Goal: Information Seeking & Learning: Learn about a topic

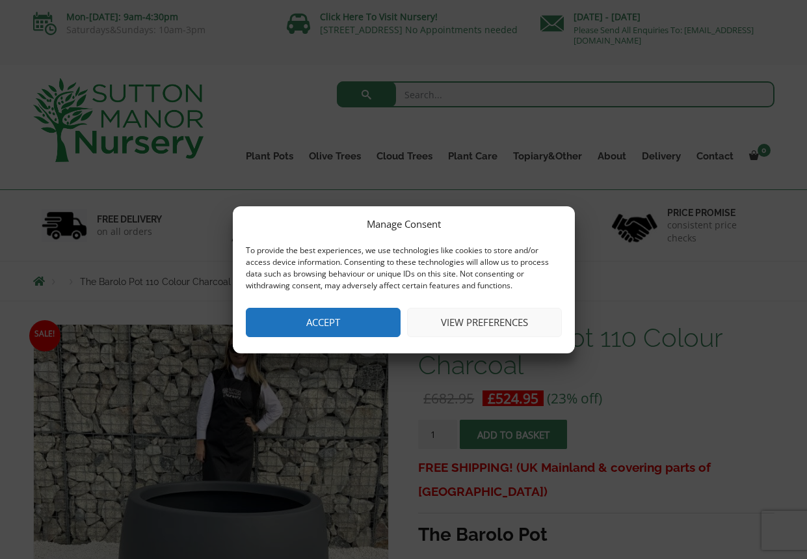
click at [485, 319] on button "View preferences" at bounding box center [484, 322] width 155 height 29
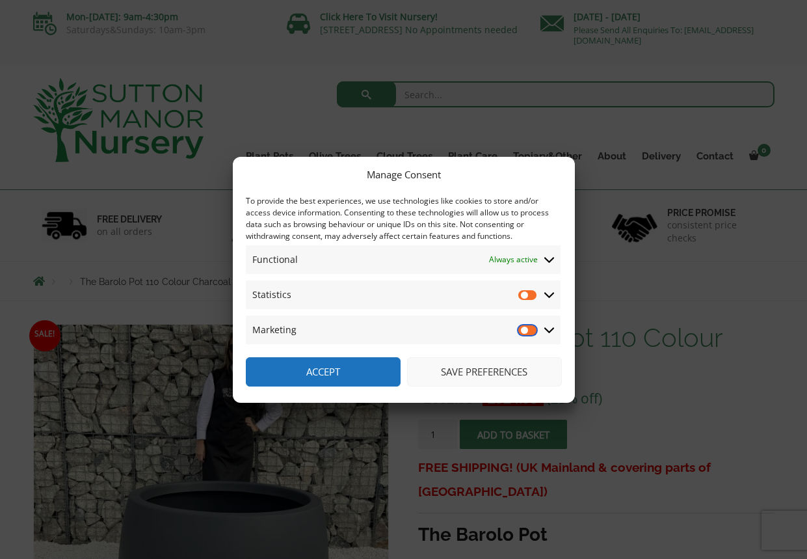
click at [524, 327] on input "Marketing" at bounding box center [528, 329] width 20 height 13
checkbox input "true"
click at [524, 292] on input "Statistics" at bounding box center [528, 294] width 20 height 13
click at [525, 291] on input "Statistics" at bounding box center [528, 294] width 20 height 13
checkbox input "false"
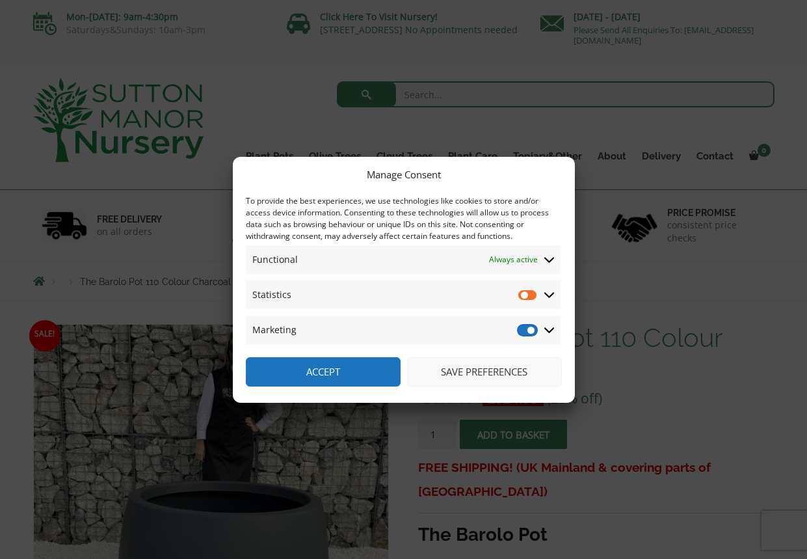
click at [524, 331] on input "Marketing" at bounding box center [528, 329] width 20 height 13
click at [549, 330] on icon at bounding box center [549, 330] width 10 height 12
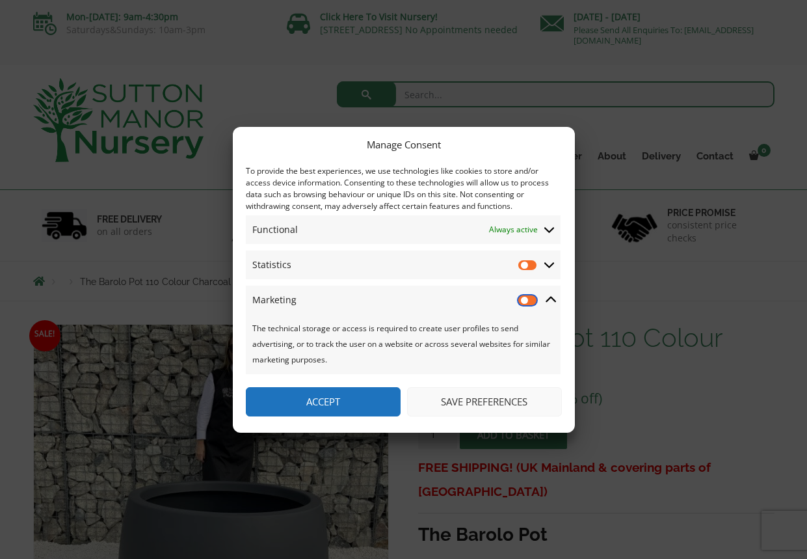
click at [529, 303] on input "Marketing" at bounding box center [528, 299] width 20 height 13
click at [529, 298] on input "Marketing" at bounding box center [528, 299] width 20 height 13
checkbox input "false"
click at [484, 403] on button "Save preferences" at bounding box center [484, 401] width 155 height 29
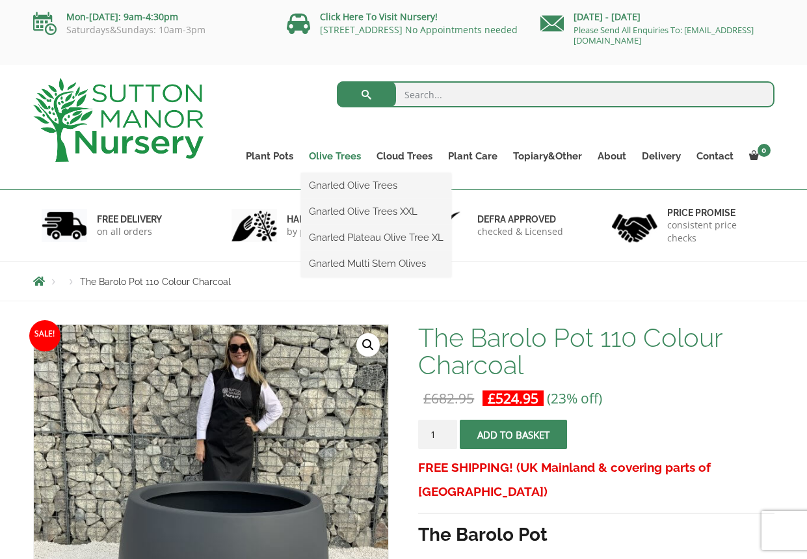
click at [328, 155] on link "Olive Trees" at bounding box center [335, 156] width 68 height 18
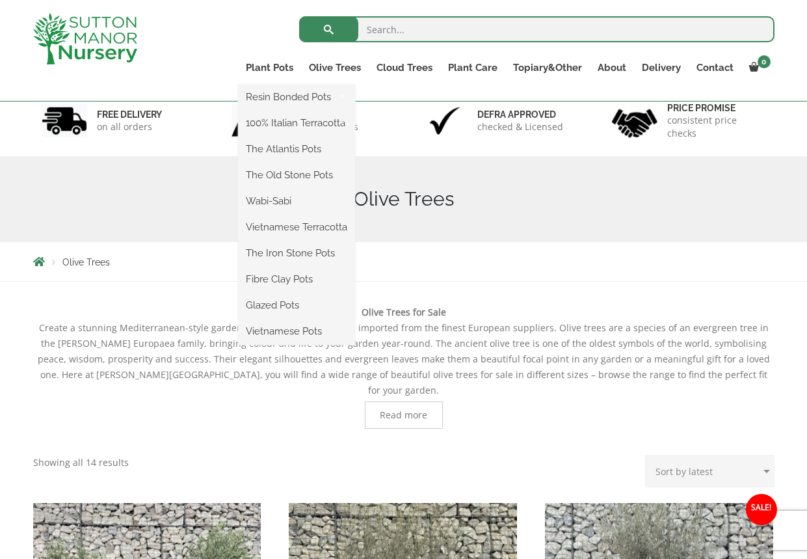
scroll to position [78, 0]
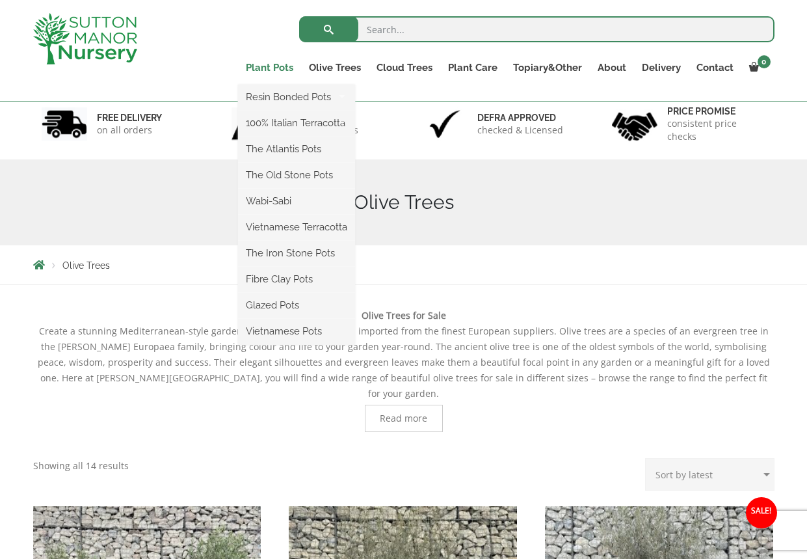
click at [269, 67] on link "Plant Pots" at bounding box center [269, 68] width 63 height 18
click at [265, 68] on link "Plant Pots" at bounding box center [269, 68] width 63 height 18
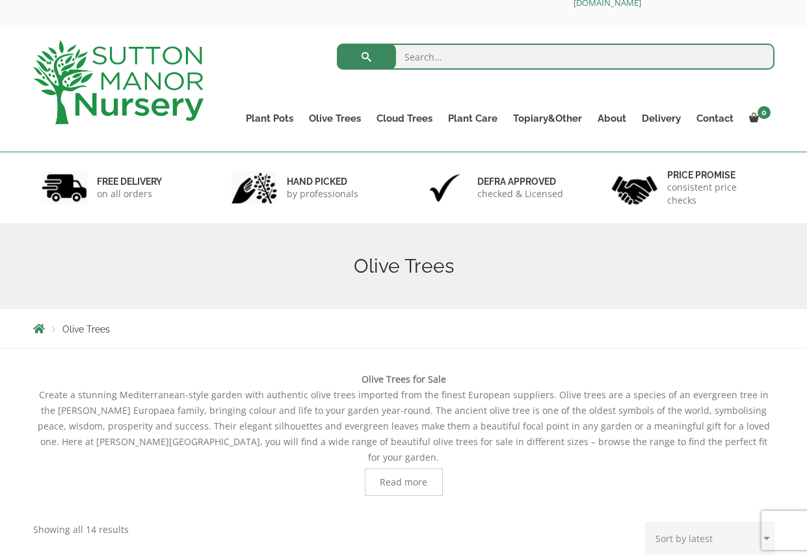
scroll to position [18, 0]
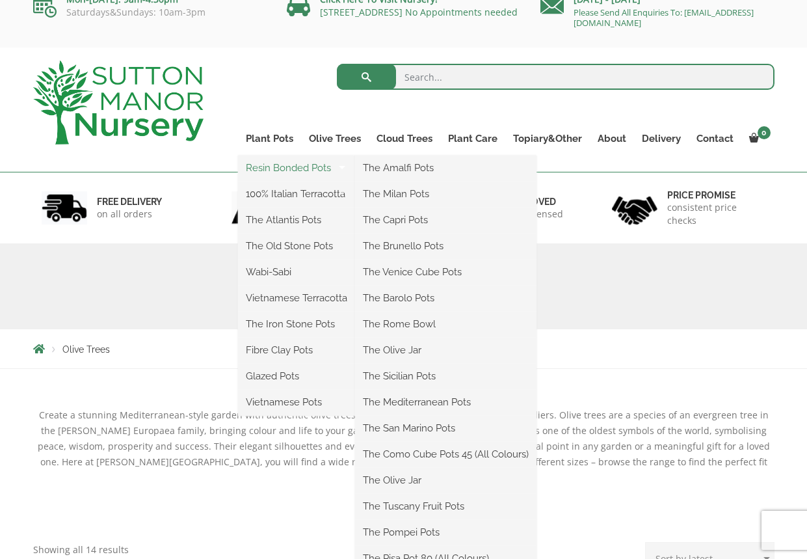
click at [267, 166] on link "Resin Bonded Pots" at bounding box center [296, 168] width 117 height 20
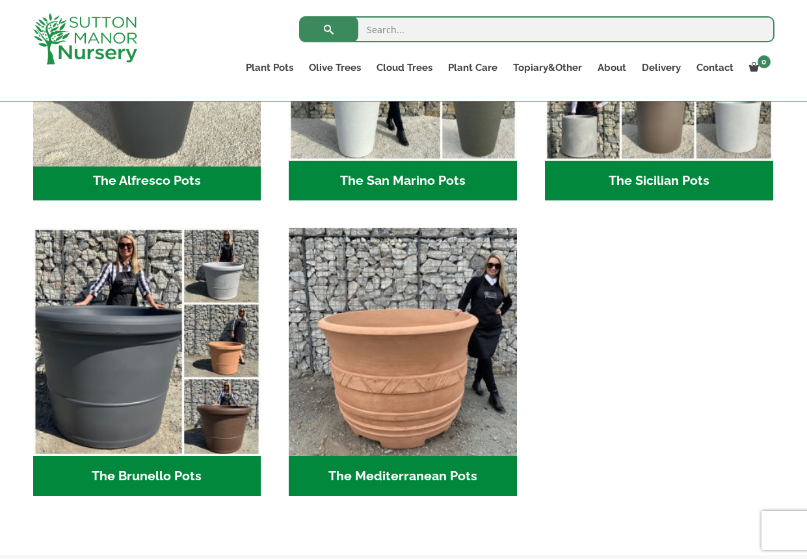
scroll to position [1705, 0]
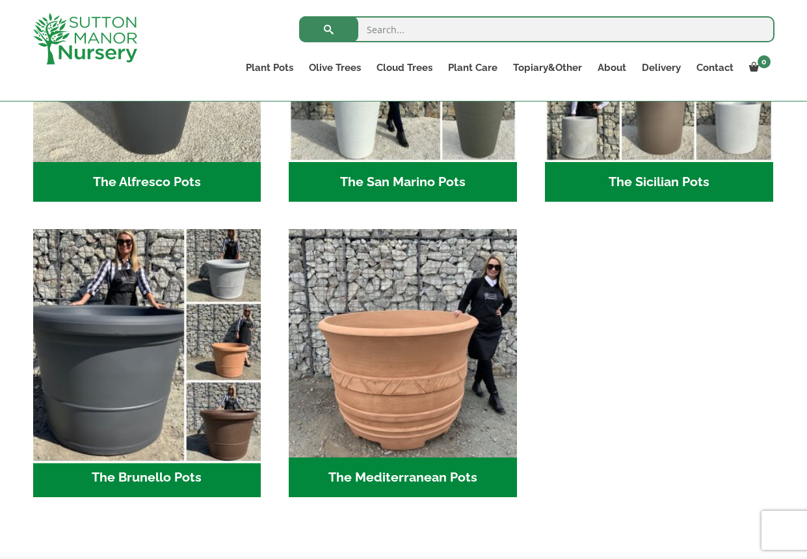
click at [137, 341] on img "Visit product category The Brunello Pots" at bounding box center [146, 343] width 239 height 239
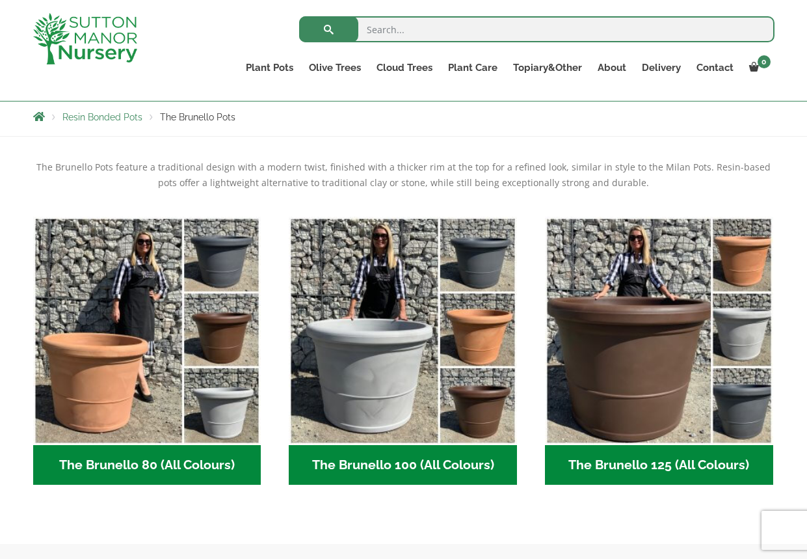
scroll to position [261, 0]
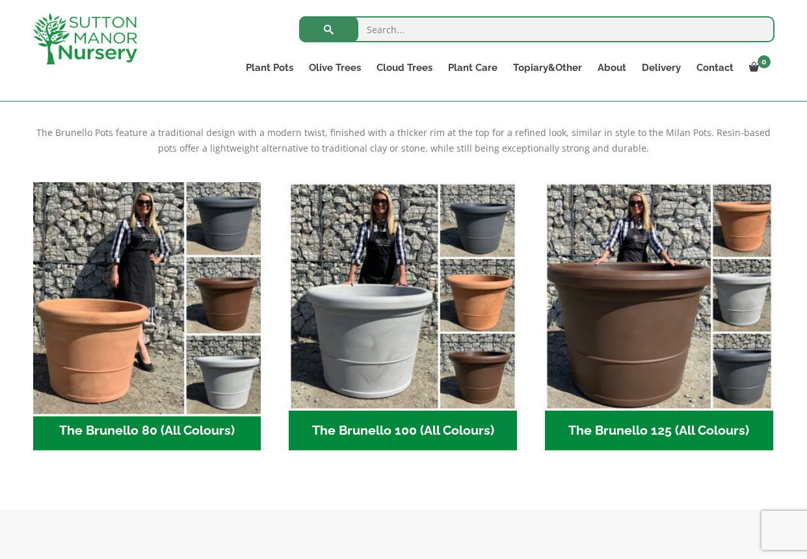
click at [142, 353] on img "Visit product category The Brunello 80 (All Colours)" at bounding box center [146, 295] width 239 height 239
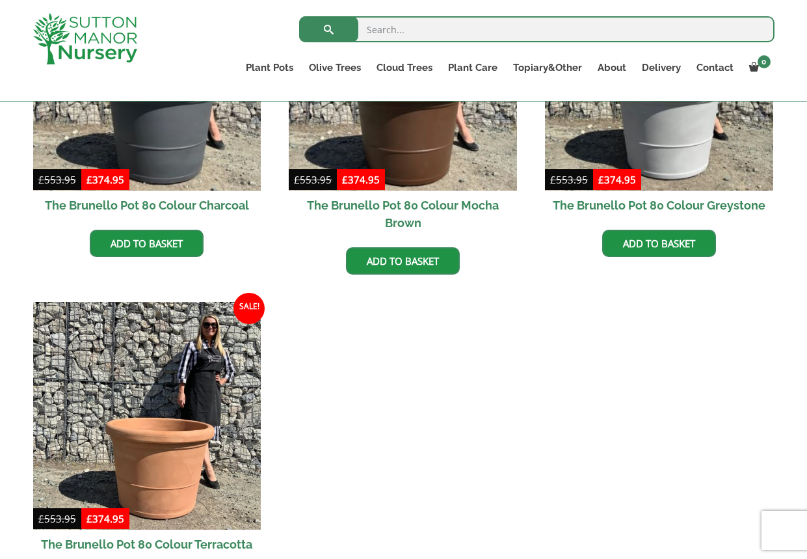
scroll to position [473, 0]
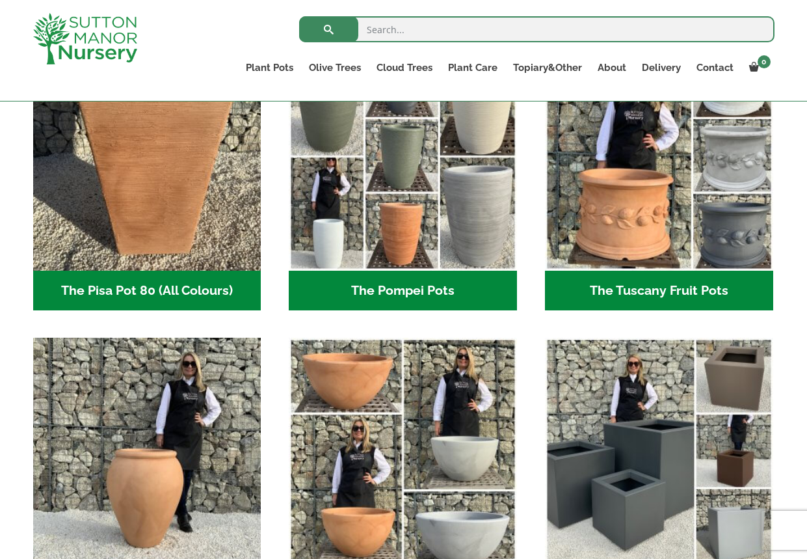
scroll to position [983, 0]
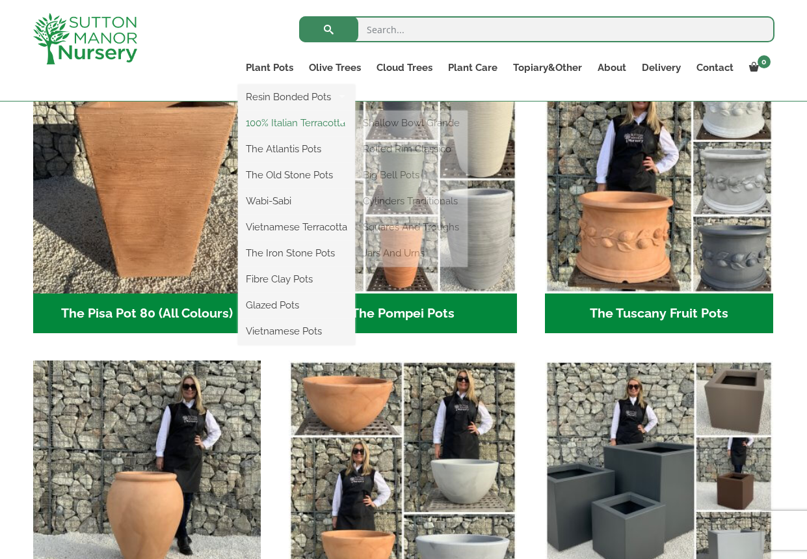
click at [271, 125] on link "100% Italian Terracotta" at bounding box center [296, 123] width 117 height 20
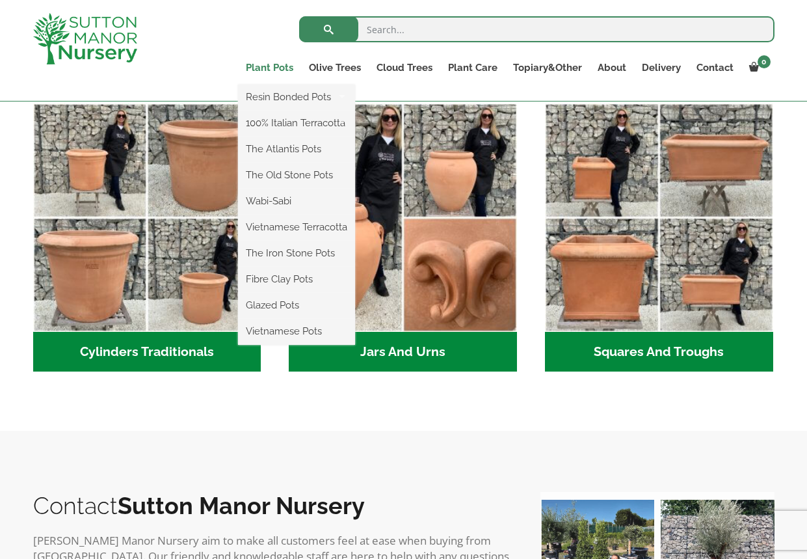
scroll to position [694, 0]
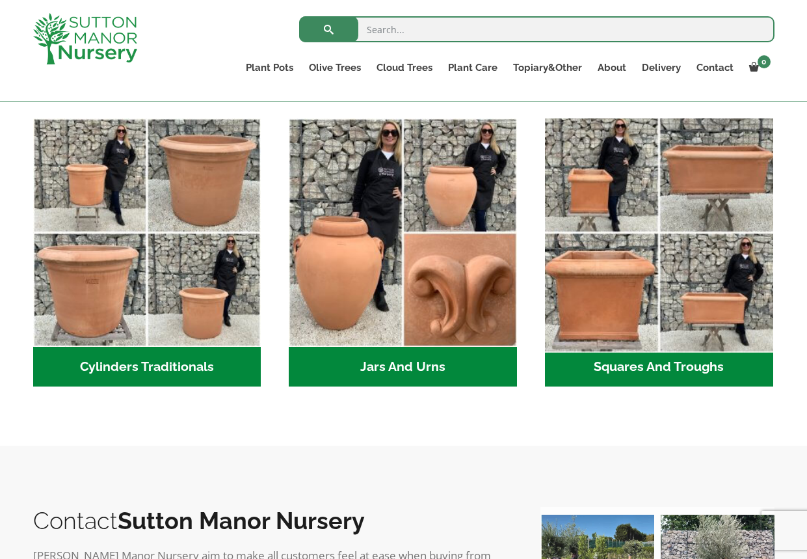
click at [604, 278] on img "Visit product category Squares And Troughs" at bounding box center [658, 232] width 239 height 239
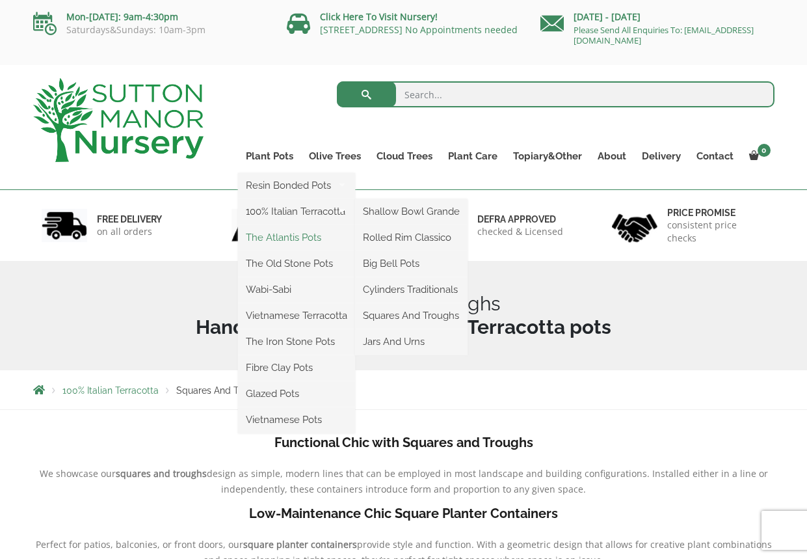
click at [286, 235] on link "The Atlantis Pots" at bounding box center [296, 238] width 117 height 20
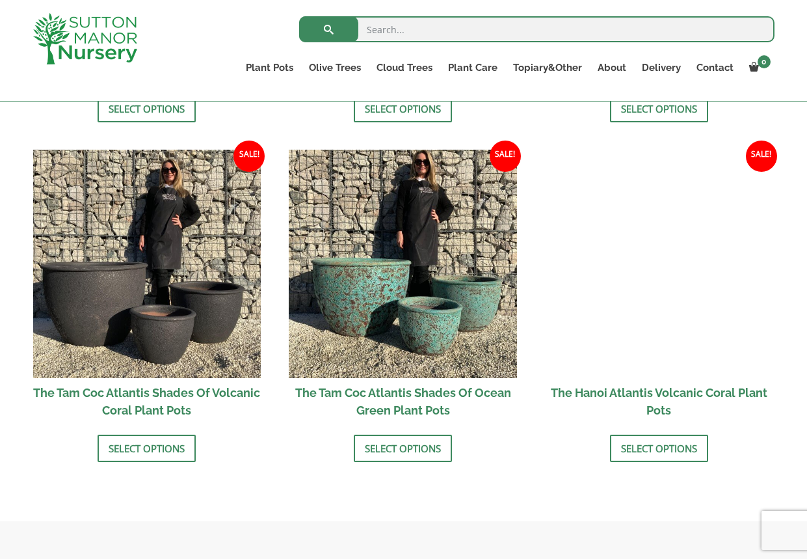
scroll to position [1074, 0]
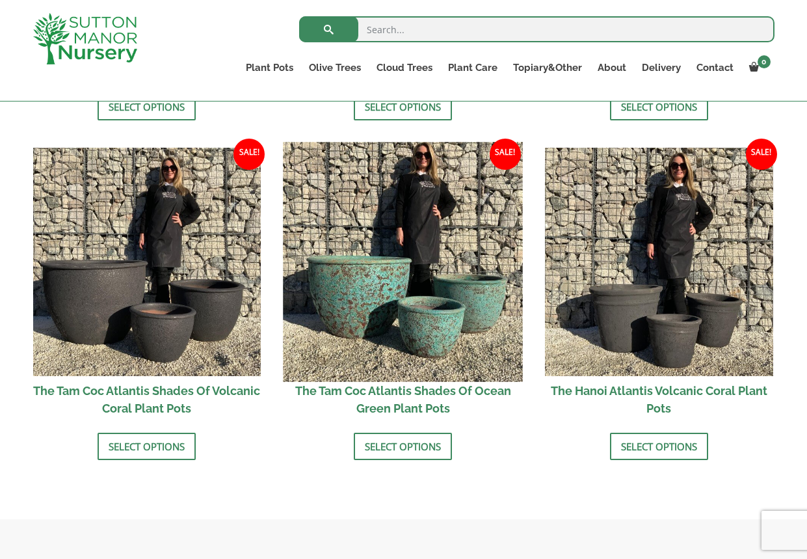
click at [367, 278] on img at bounding box center [403, 261] width 239 height 239
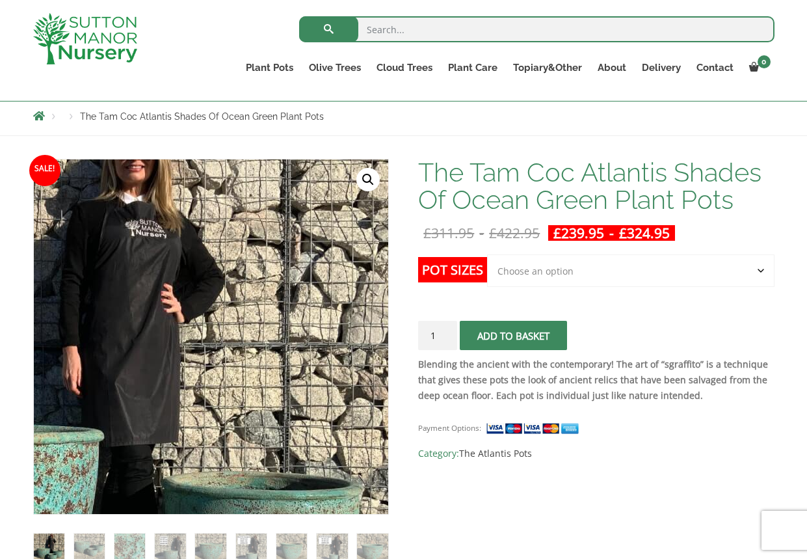
scroll to position [144, 0]
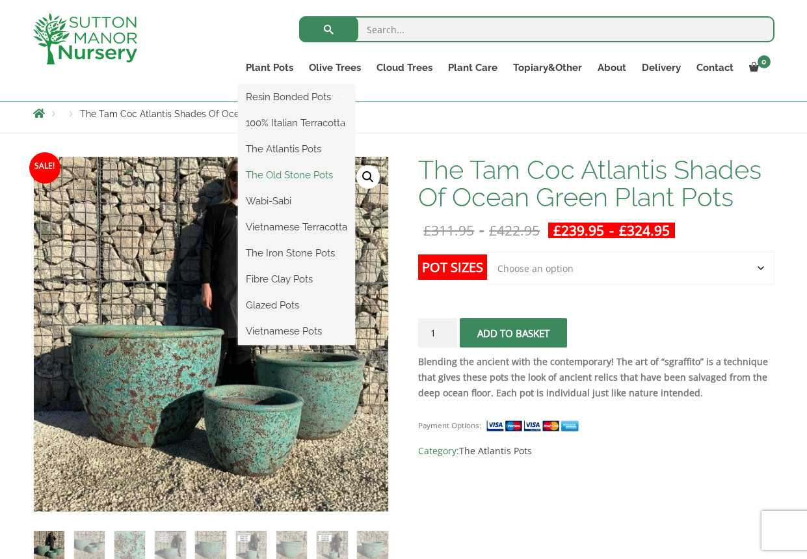
click at [287, 175] on link "The Old Stone Pots" at bounding box center [296, 175] width 117 height 20
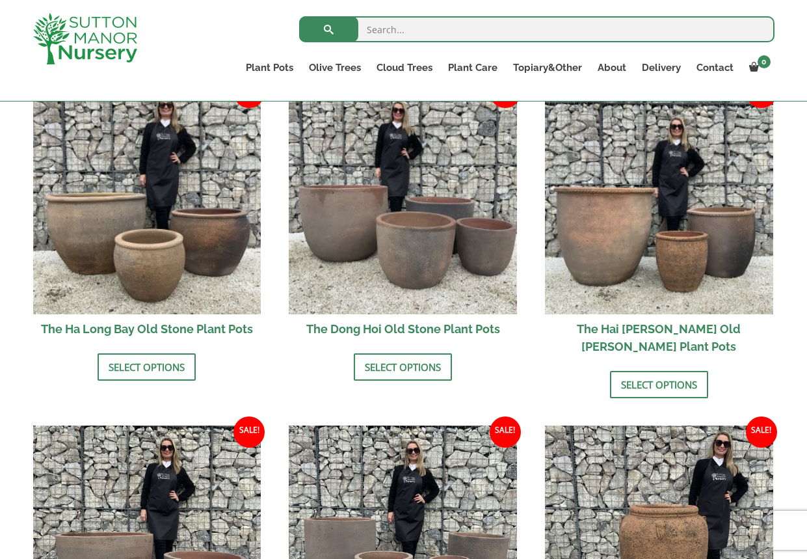
scroll to position [470, 0]
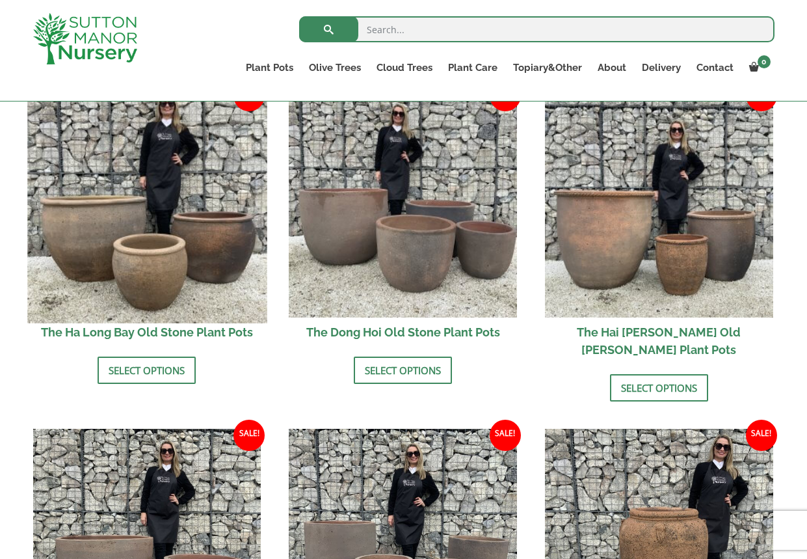
click at [112, 204] on img at bounding box center [146, 202] width 239 height 239
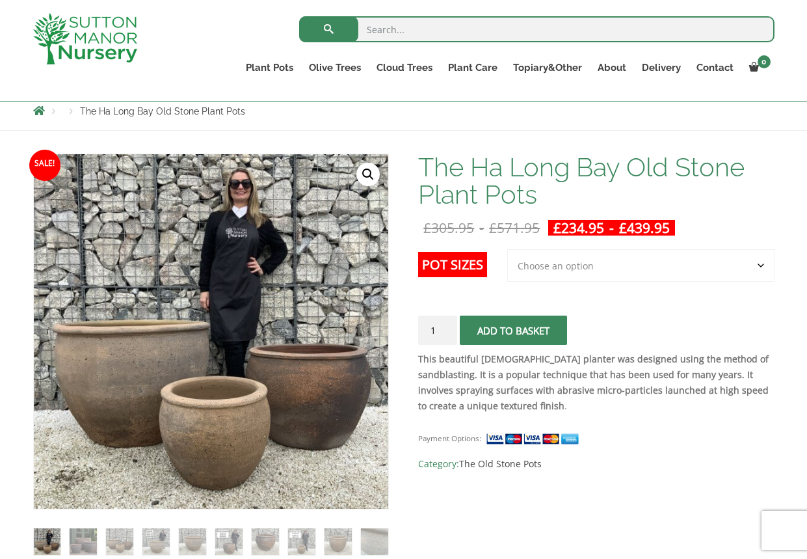
scroll to position [135, 0]
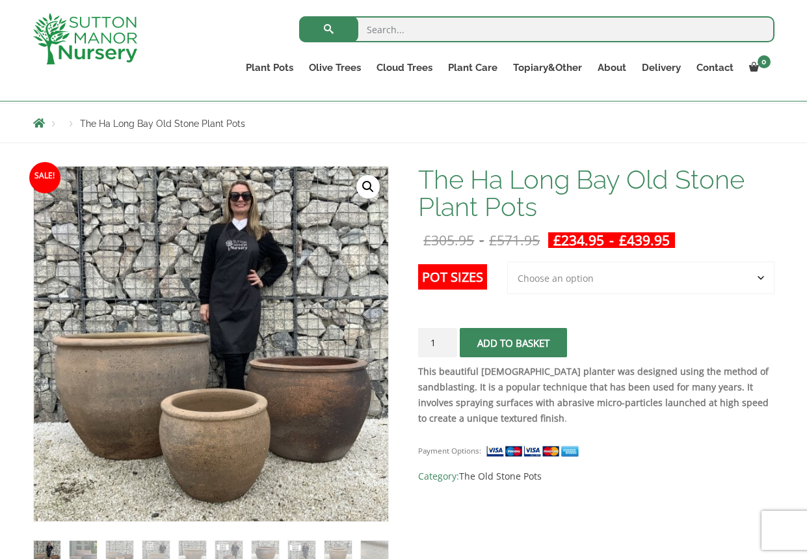
click at [561, 278] on select "Choose an option 3rd to Largest Pot In The Picture 2nd to Largest Pot In The Pi…" at bounding box center [640, 277] width 267 height 33
select select "Largest pot In The Picture"
click at [508, 261] on select "Choose an option 3rd to Largest Pot In The Picture 2nd to Largest Pot In The Pi…" at bounding box center [640, 277] width 267 height 33
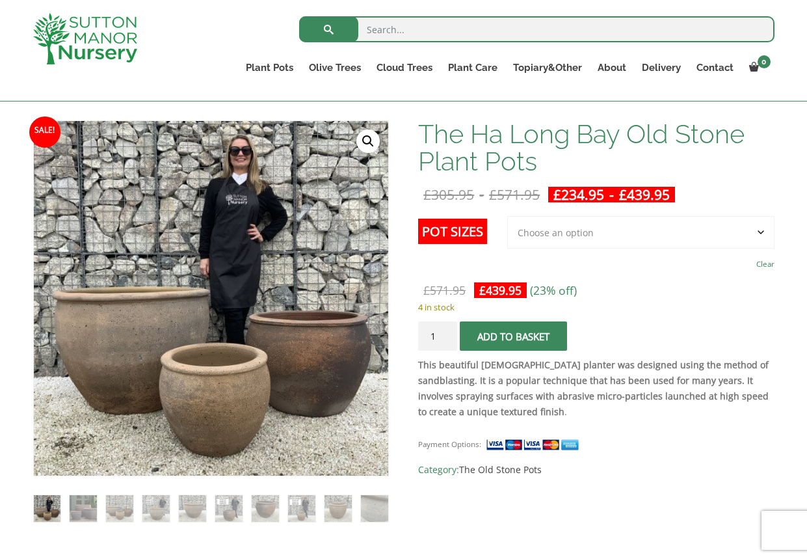
scroll to position [183, 0]
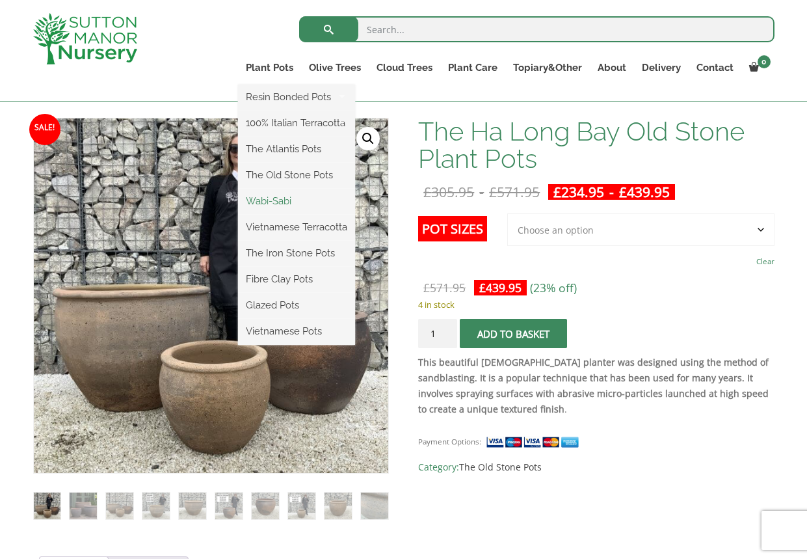
click at [272, 201] on link "Wabi-Sabi" at bounding box center [296, 201] width 117 height 20
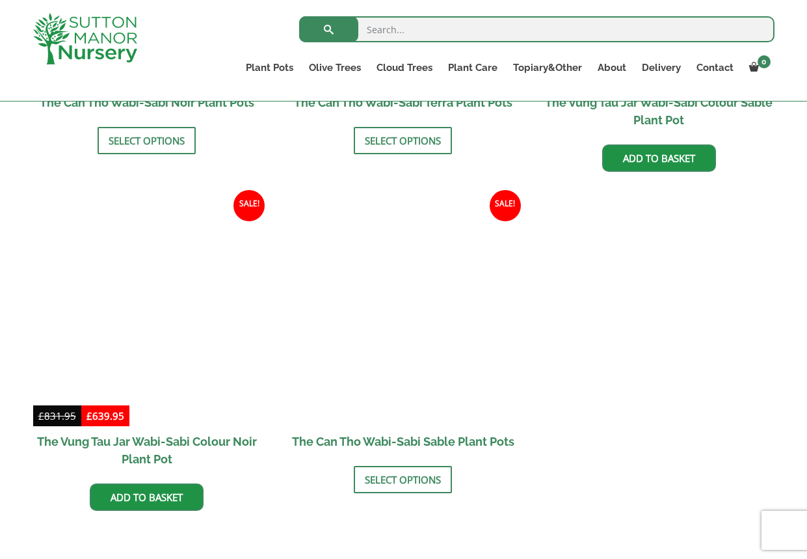
scroll to position [1592, 0]
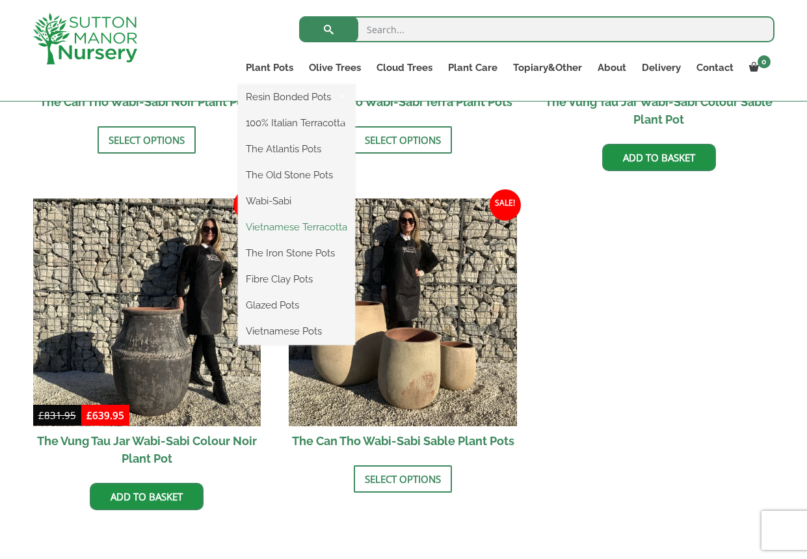
click at [280, 226] on link "Vietnamese Terracotta" at bounding box center [296, 227] width 117 height 20
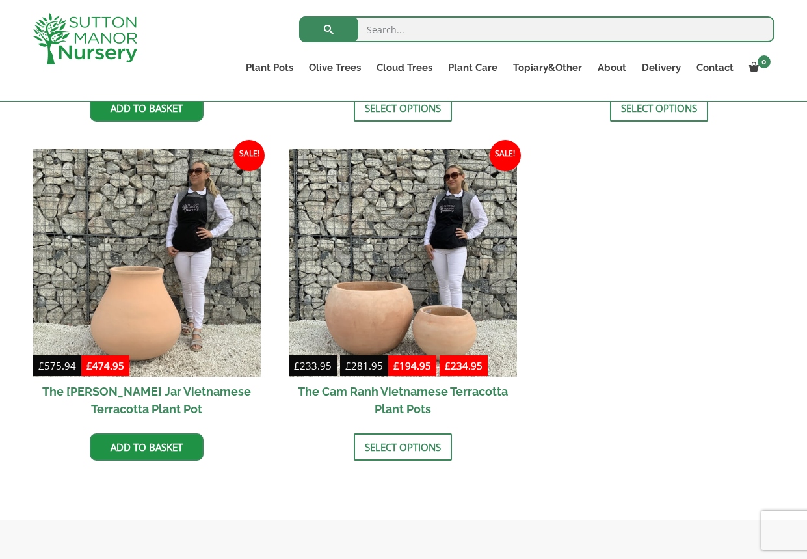
scroll to position [626, 0]
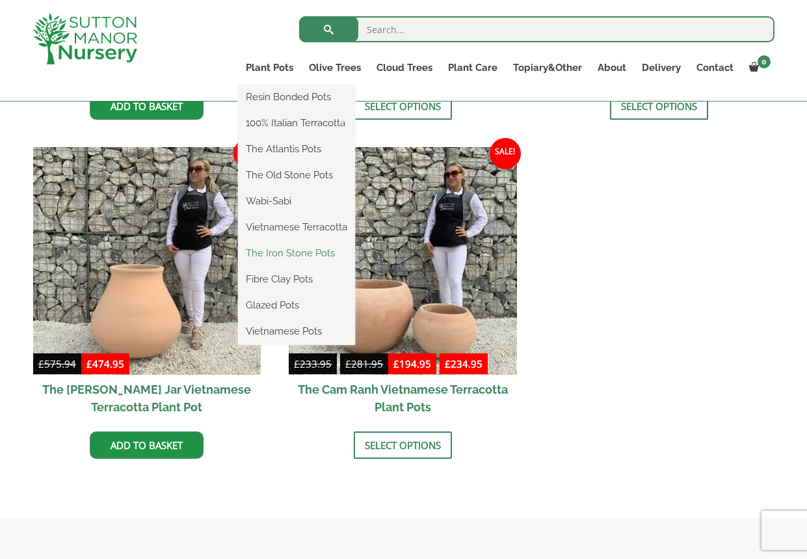
click at [280, 249] on link "The Iron Stone Pots" at bounding box center [296, 253] width 117 height 20
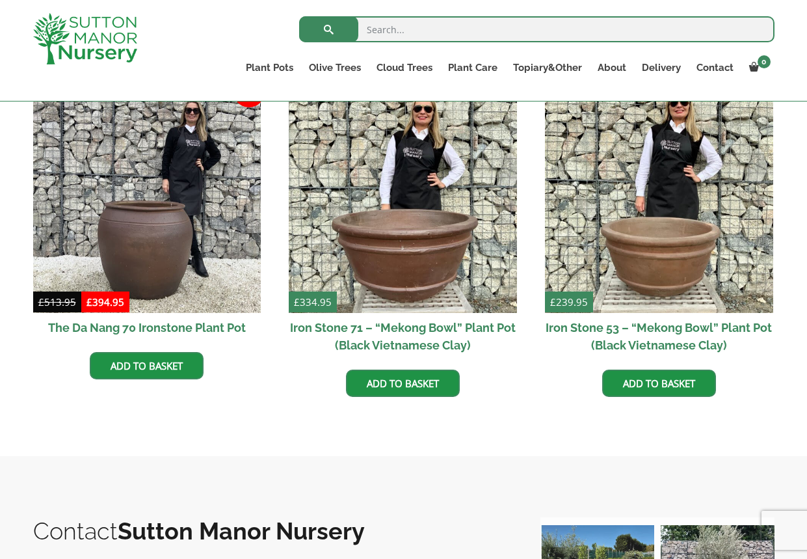
scroll to position [804, 0]
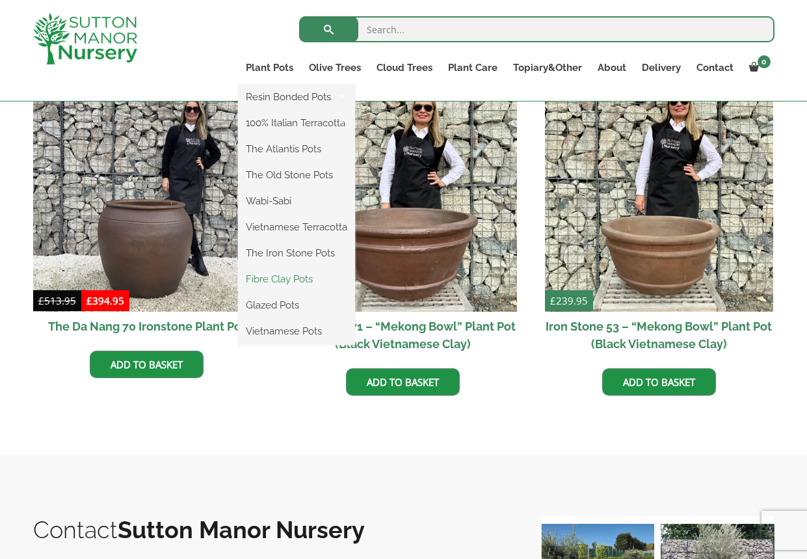
click at [279, 278] on link "Fibre Clay Pots" at bounding box center [296, 279] width 117 height 20
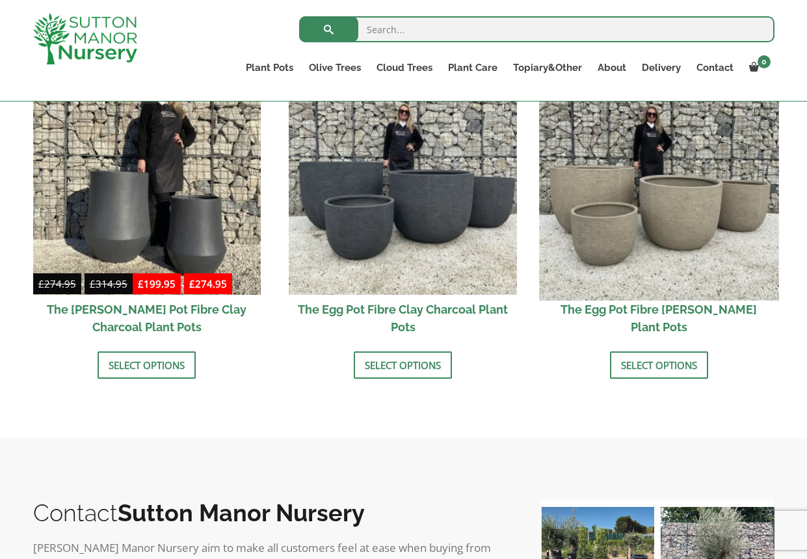
scroll to position [419, 0]
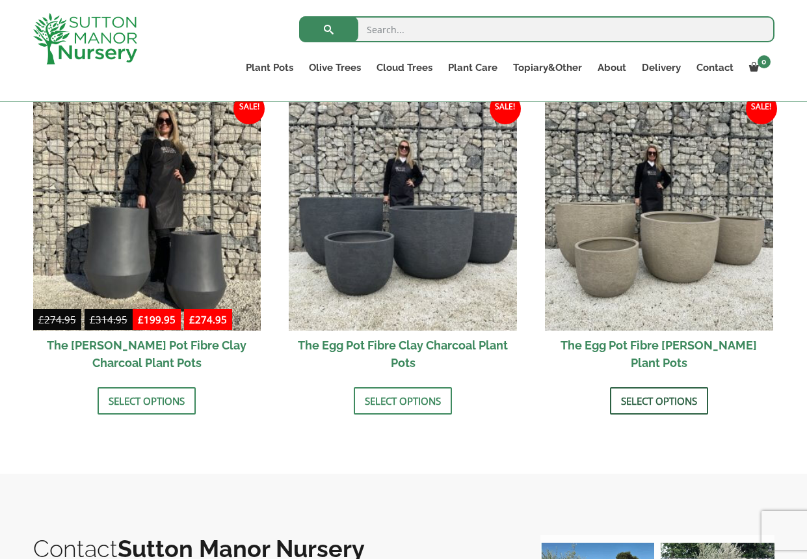
click at [668, 401] on link "Select options" at bounding box center [659, 400] width 98 height 27
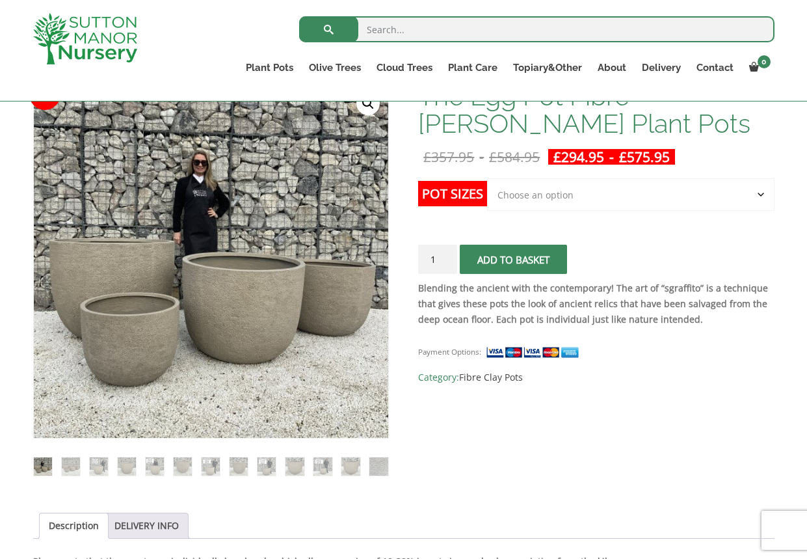
scroll to position [218, 0]
click at [555, 193] on select "Choose an option Click here to buy the 5th To Largest Pot In The Picture Click …" at bounding box center [630, 194] width 287 height 33
select select "Click here to buy The Largest Pot In The Picture"
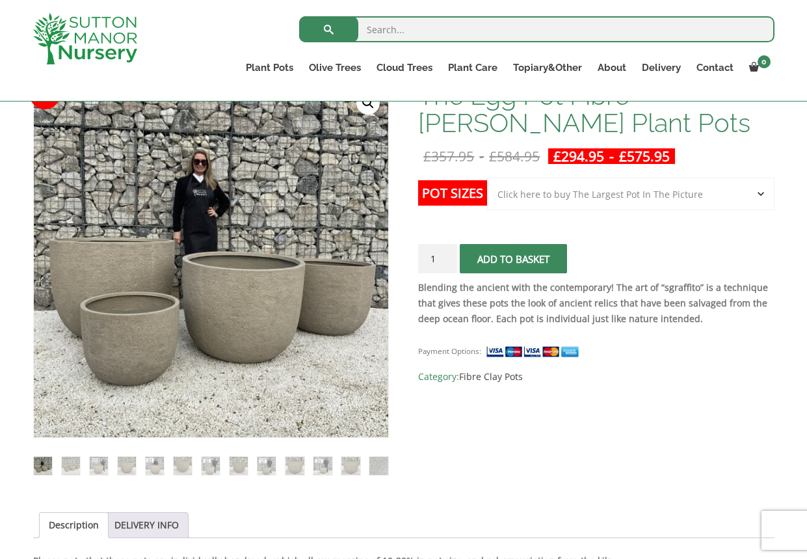
click at [487, 178] on select "Choose an option Click here to buy the 5th To Largest Pot In The Picture Click …" at bounding box center [630, 194] width 287 height 33
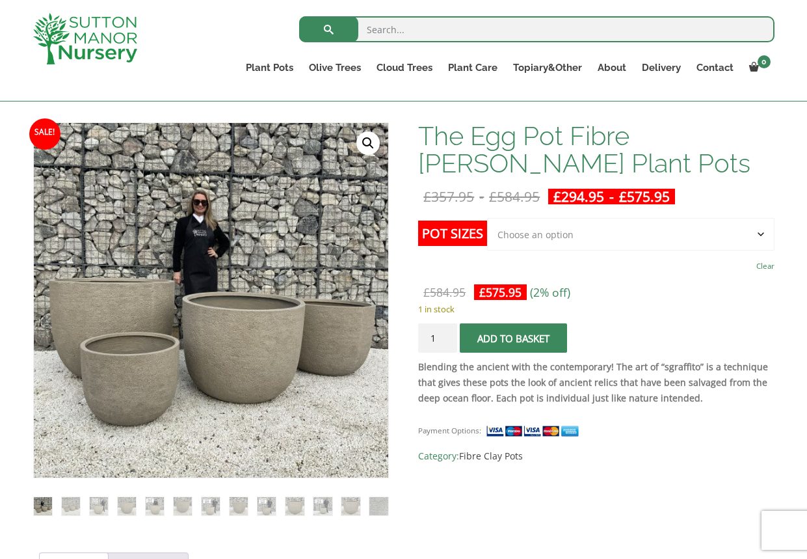
scroll to position [176, 0]
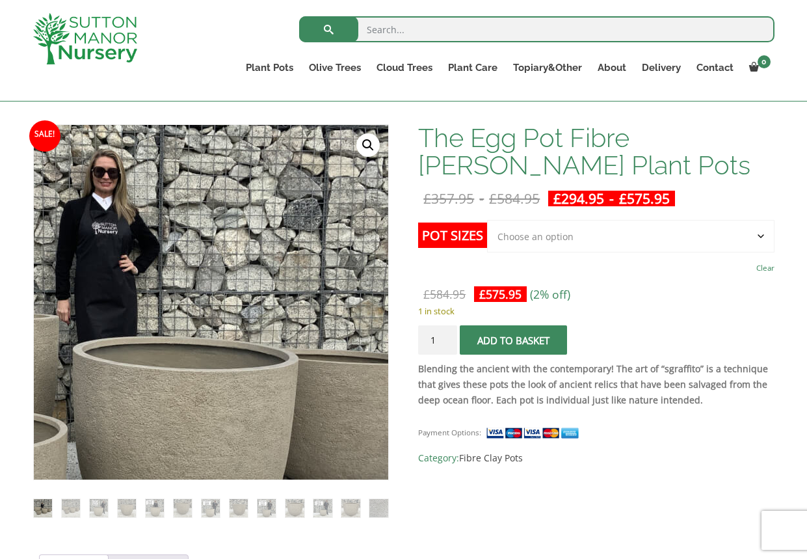
click at [313, 243] on img at bounding box center [125, 352] width 650 height 650
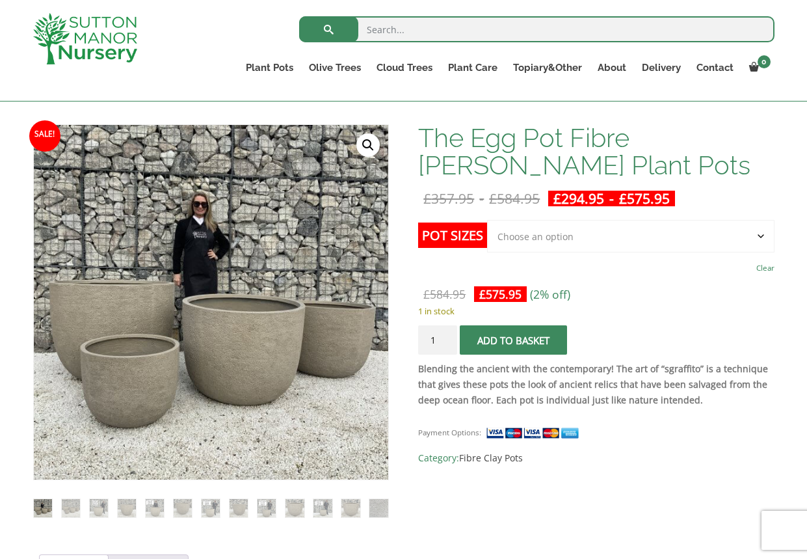
click at [361, 140] on link "🔍" at bounding box center [367, 144] width 23 height 23
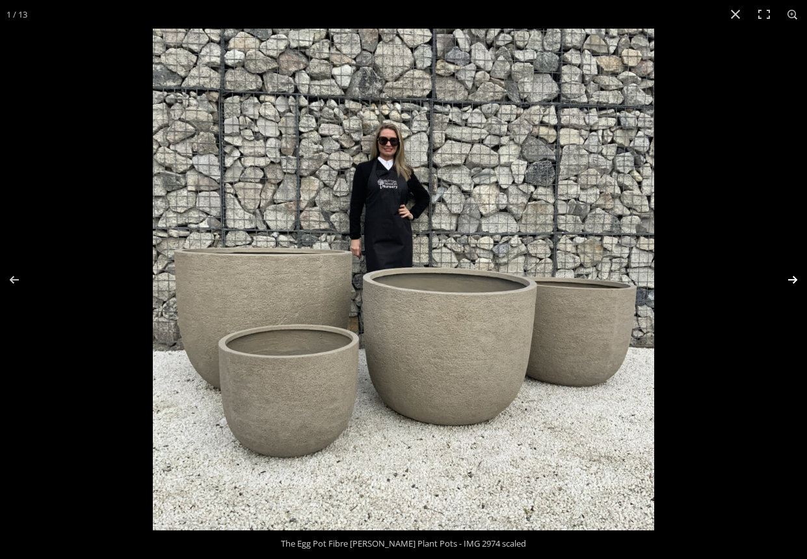
click at [789, 276] on button "Next (arrow right)" at bounding box center [784, 279] width 46 height 65
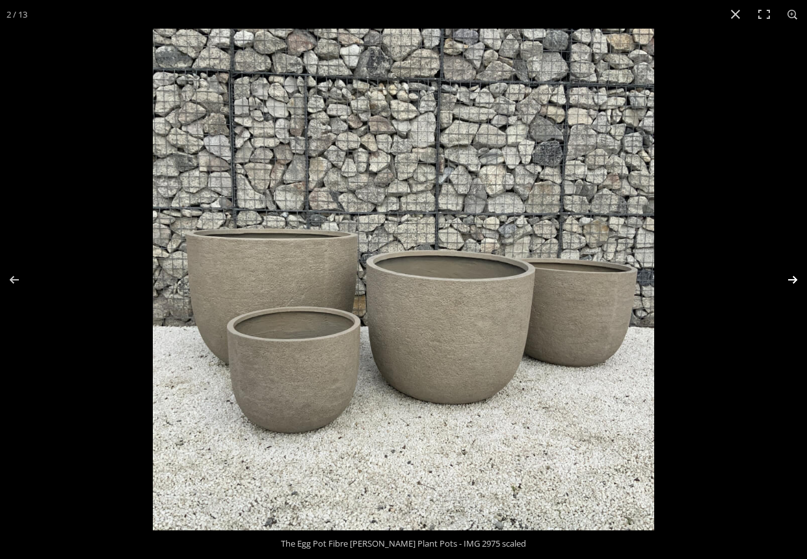
click at [789, 276] on button "Next (arrow right)" at bounding box center [784, 279] width 46 height 65
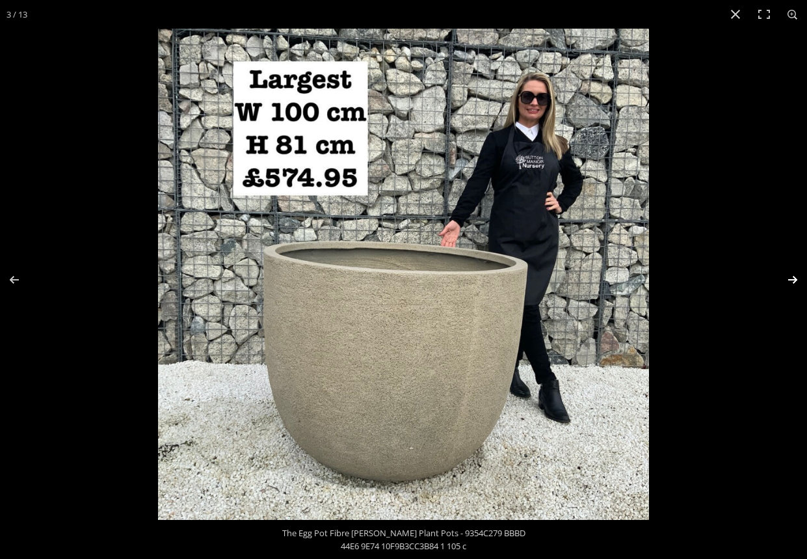
click at [791, 276] on button "Next (arrow right)" at bounding box center [784, 279] width 46 height 65
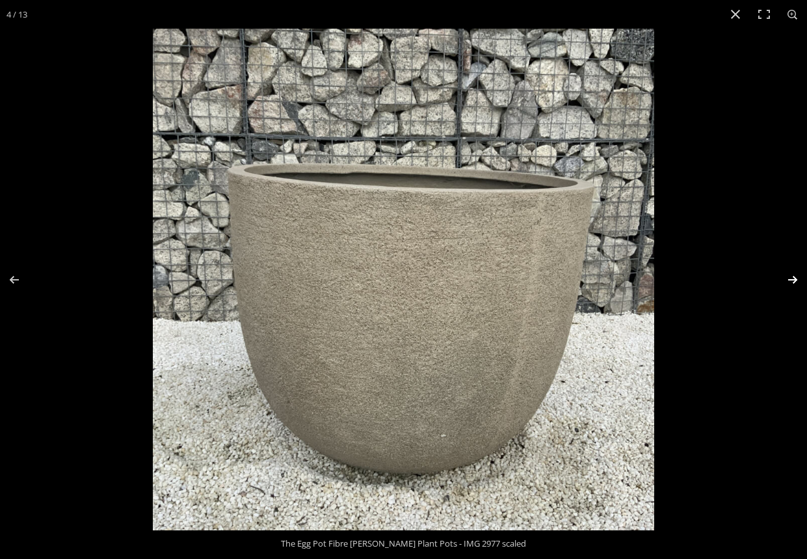
click at [791, 276] on button "Next (arrow right)" at bounding box center [784, 279] width 46 height 65
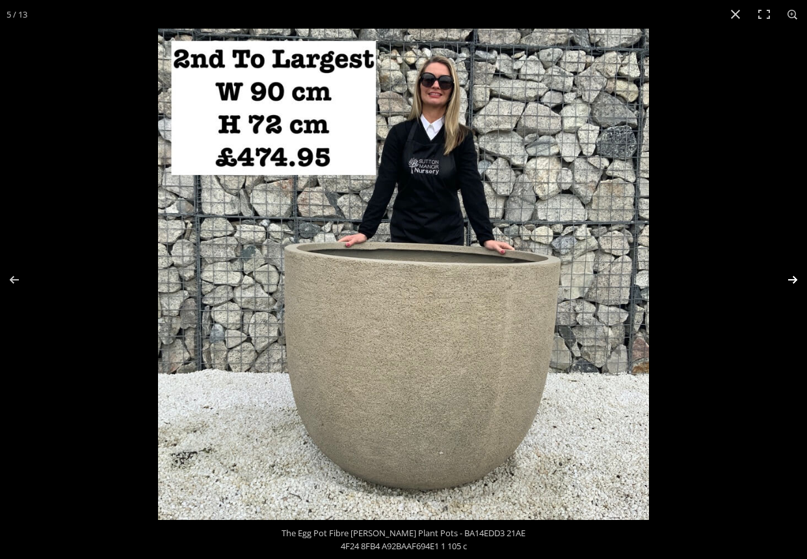
click at [791, 276] on button "Next (arrow right)" at bounding box center [784, 279] width 46 height 65
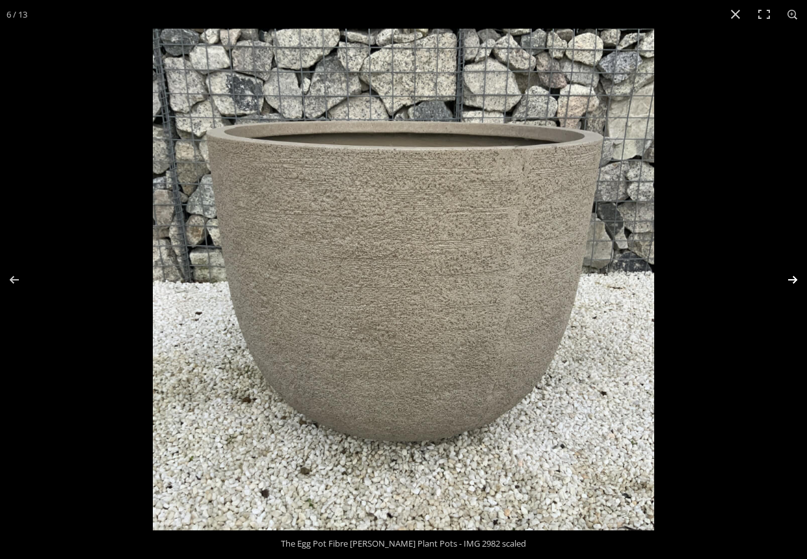
click at [791, 276] on button "Next (arrow right)" at bounding box center [784, 279] width 46 height 65
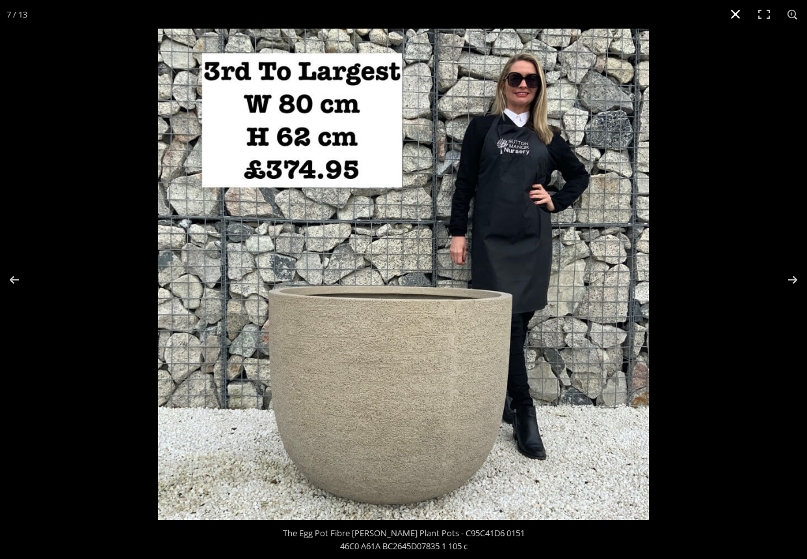
click at [734, 16] on button "Close (Esc)" at bounding box center [735, 14] width 29 height 29
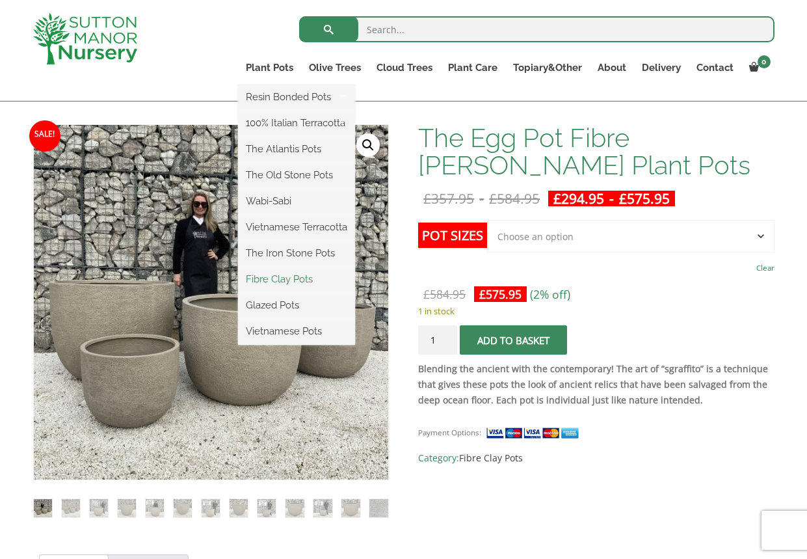
click at [294, 282] on link "Fibre Clay Pots" at bounding box center [296, 279] width 117 height 20
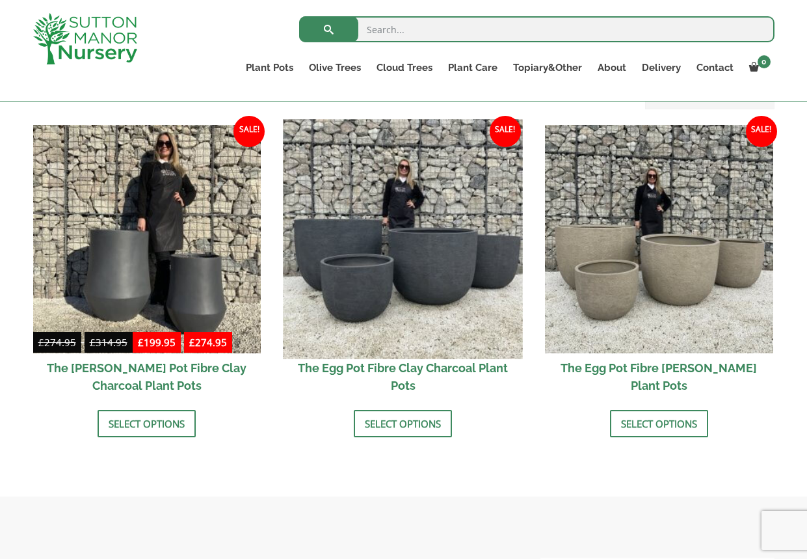
scroll to position [293, 0]
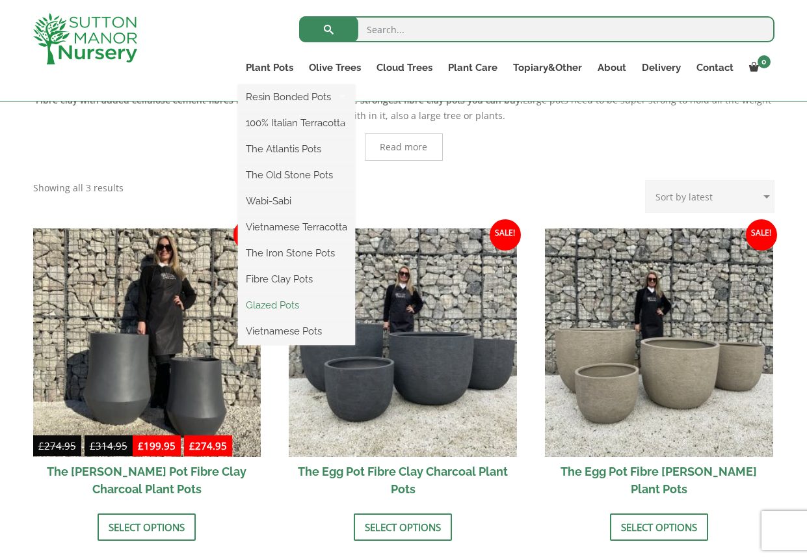
click at [281, 302] on link "Glazed Pots" at bounding box center [296, 305] width 117 height 20
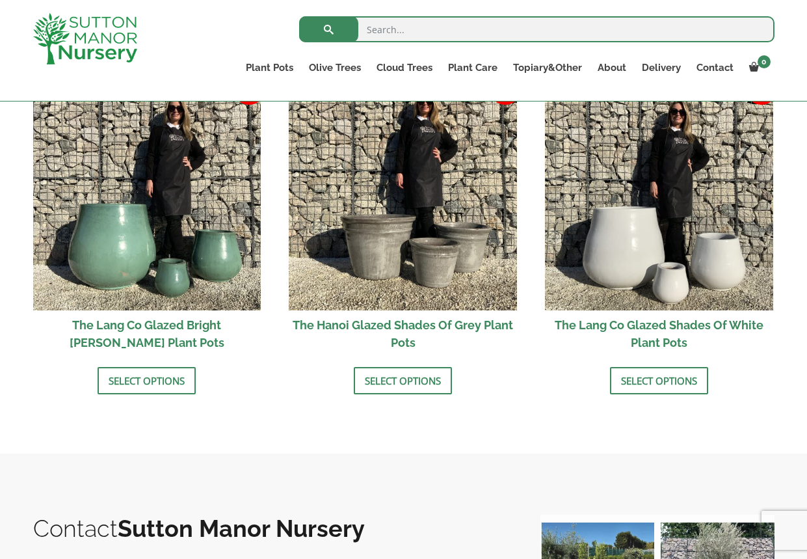
scroll to position [1398, 0]
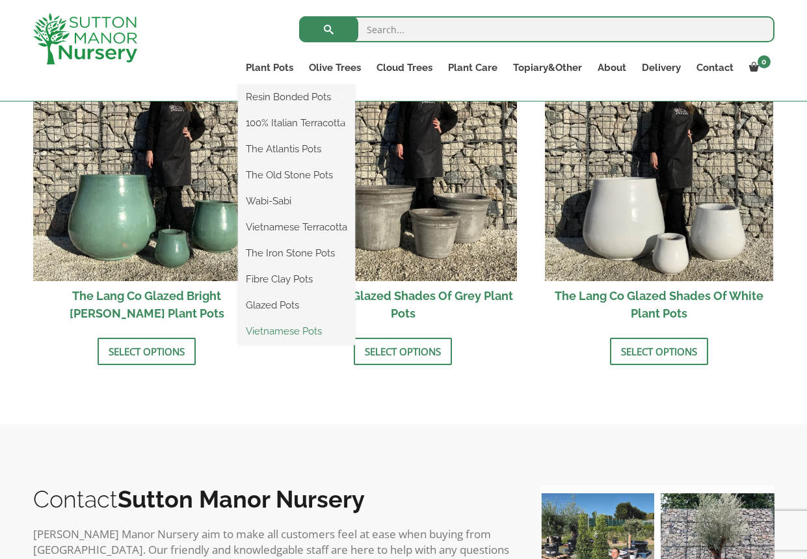
click at [275, 333] on link "Vietnamese Pots" at bounding box center [296, 331] width 117 height 20
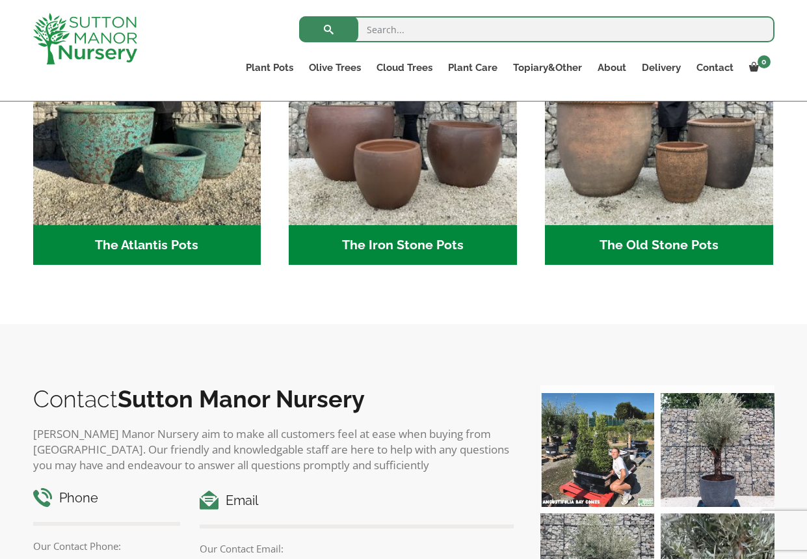
scroll to position [782, 0]
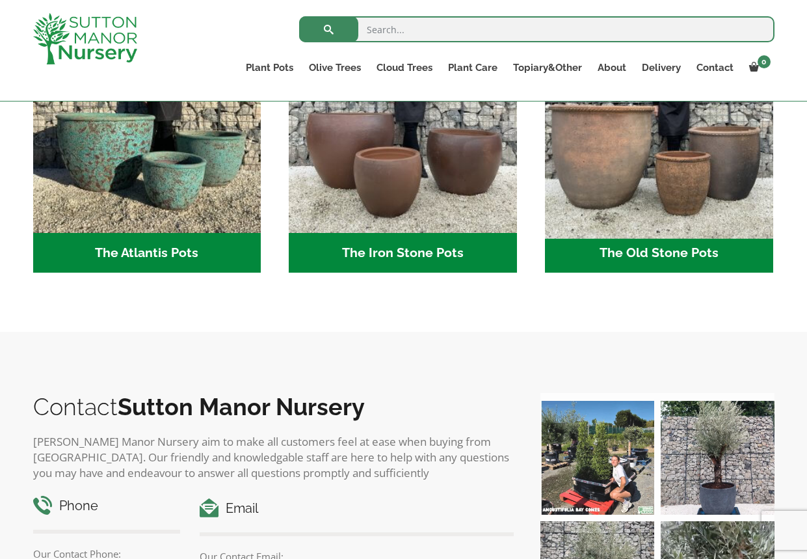
click at [672, 187] on img "Visit product category The Old Stone Pots" at bounding box center [658, 118] width 239 height 239
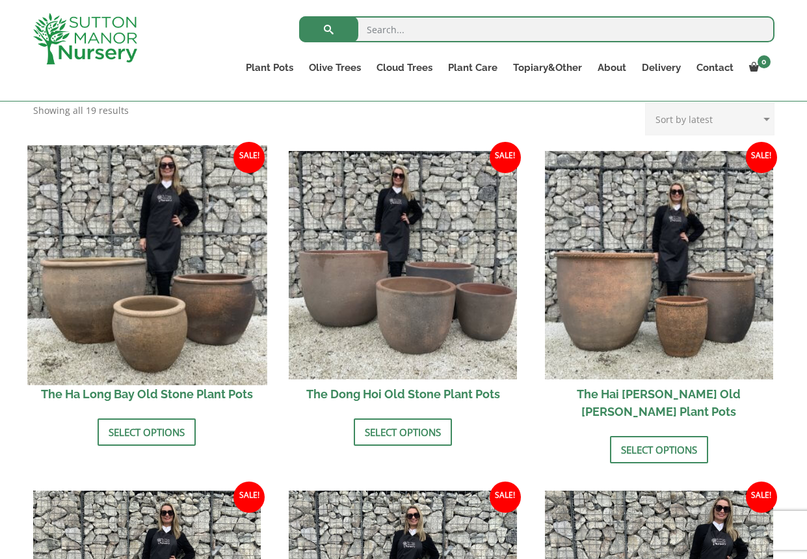
scroll to position [406, 0]
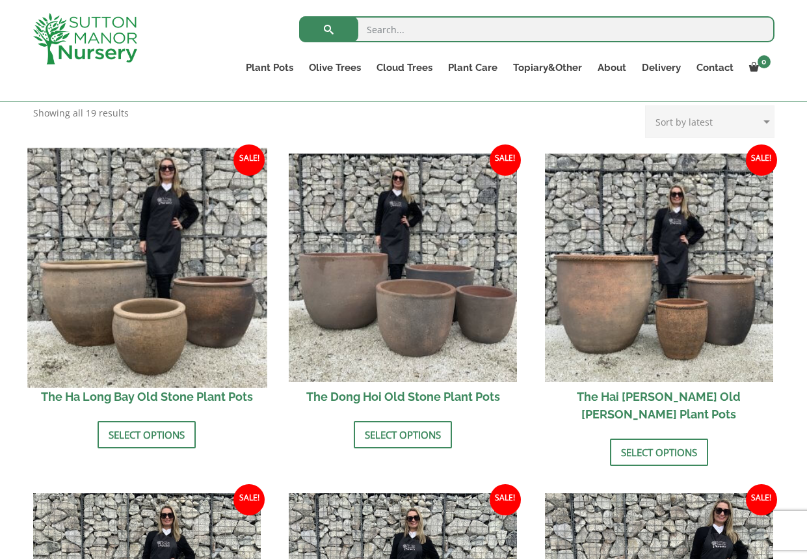
click at [131, 256] on img at bounding box center [146, 267] width 239 height 239
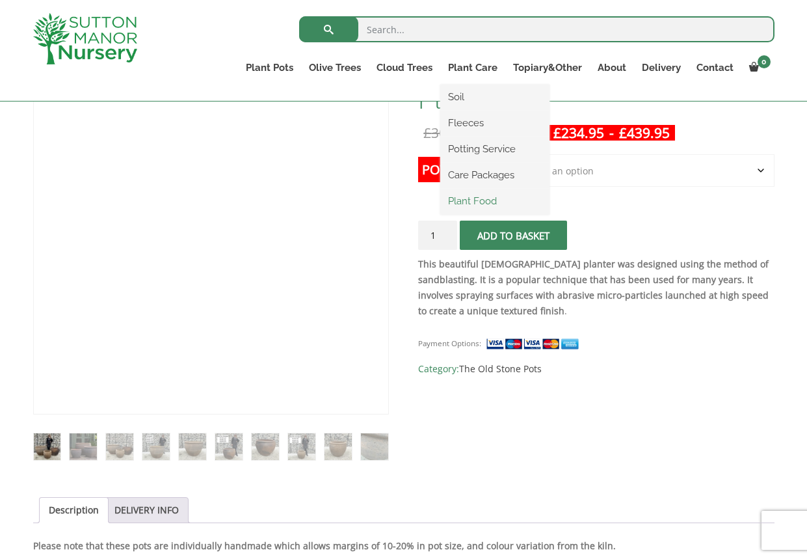
scroll to position [245, 0]
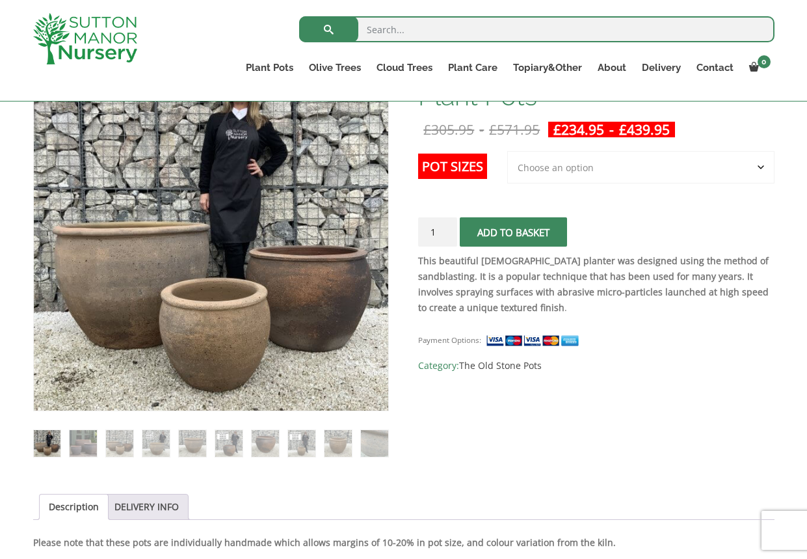
click at [567, 172] on select "Choose an option 3rd to Largest Pot In The Picture 2nd to Largest Pot In The Pi…" at bounding box center [640, 167] width 267 height 33
select select "Largest pot In The Picture"
click at [508, 151] on select "Choose an option 3rd to Largest Pot In The Picture 2nd to Largest Pot In The Pi…" at bounding box center [640, 167] width 267 height 33
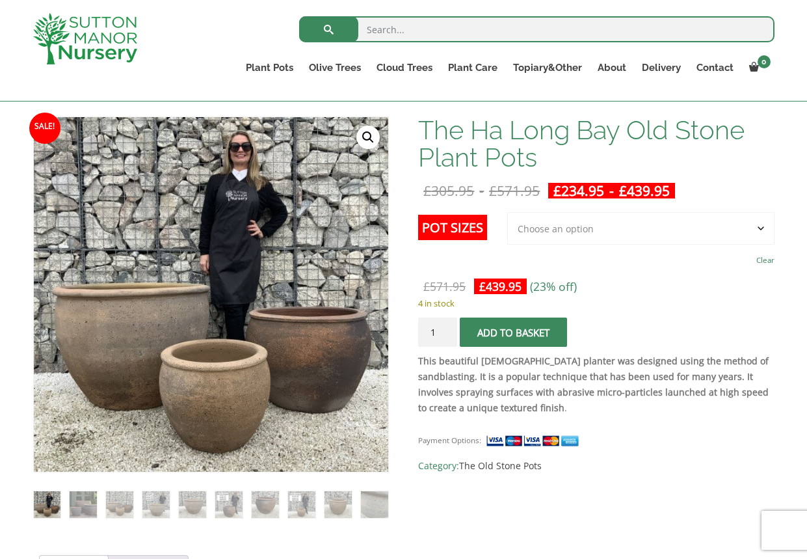
scroll to position [183, 0]
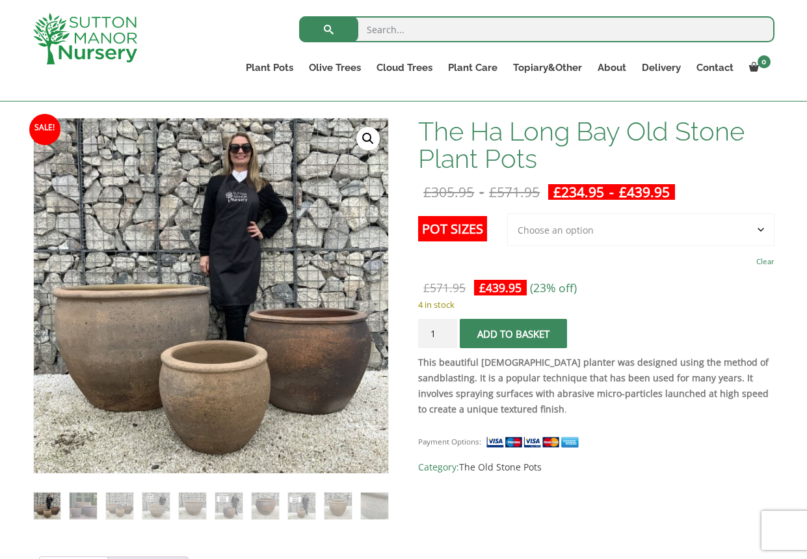
click at [364, 133] on link "🔍" at bounding box center [367, 138] width 23 height 23
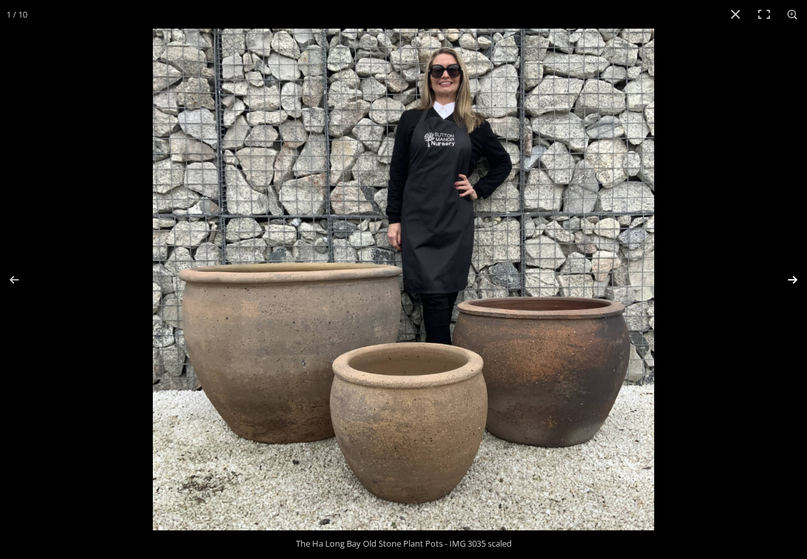
click at [791, 276] on button "Next (arrow right)" at bounding box center [784, 279] width 46 height 65
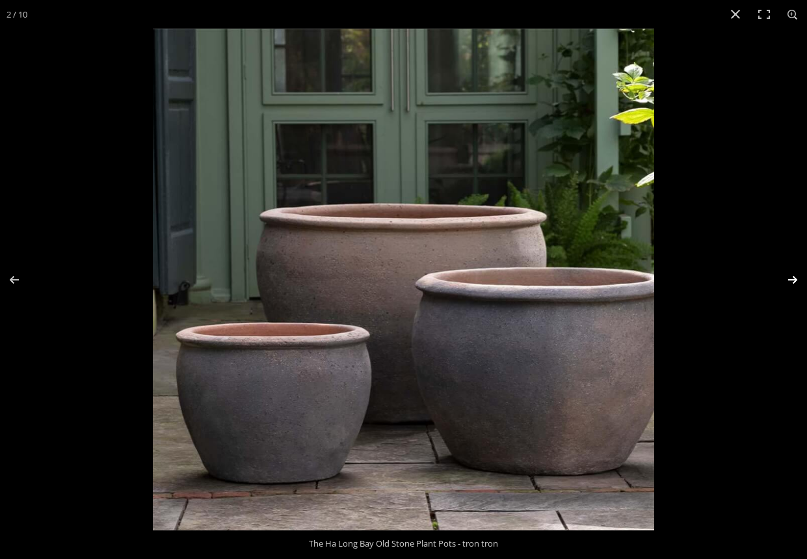
click at [791, 276] on button "Next (arrow right)" at bounding box center [784, 279] width 46 height 65
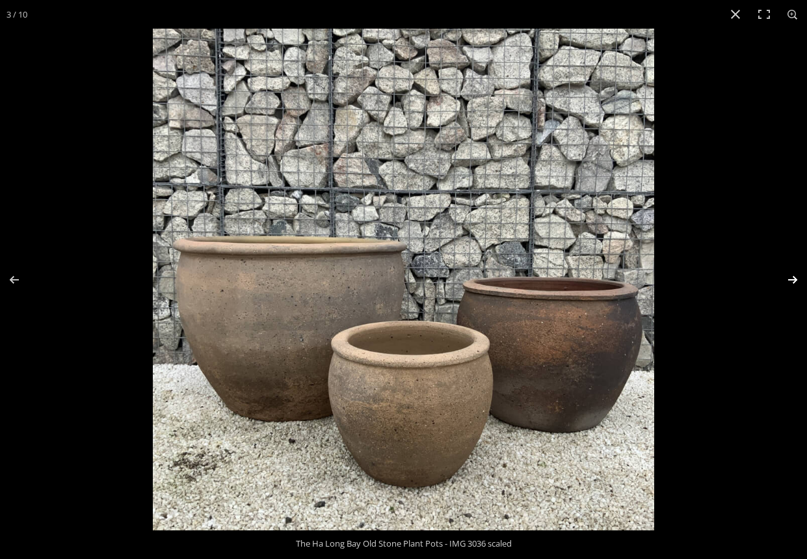
click at [793, 271] on button "Next (arrow right)" at bounding box center [784, 279] width 46 height 65
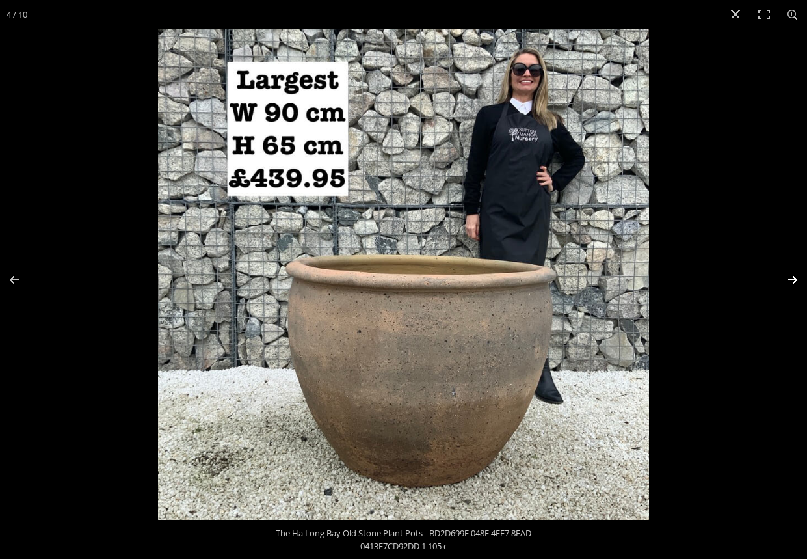
click at [791, 280] on button "Next (arrow right)" at bounding box center [784, 279] width 46 height 65
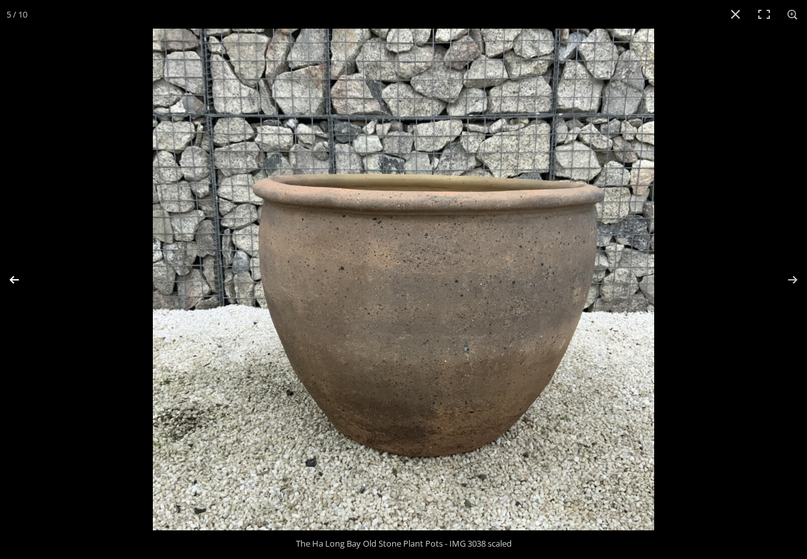
click at [11, 277] on button "Previous (arrow left)" at bounding box center [23, 279] width 46 height 65
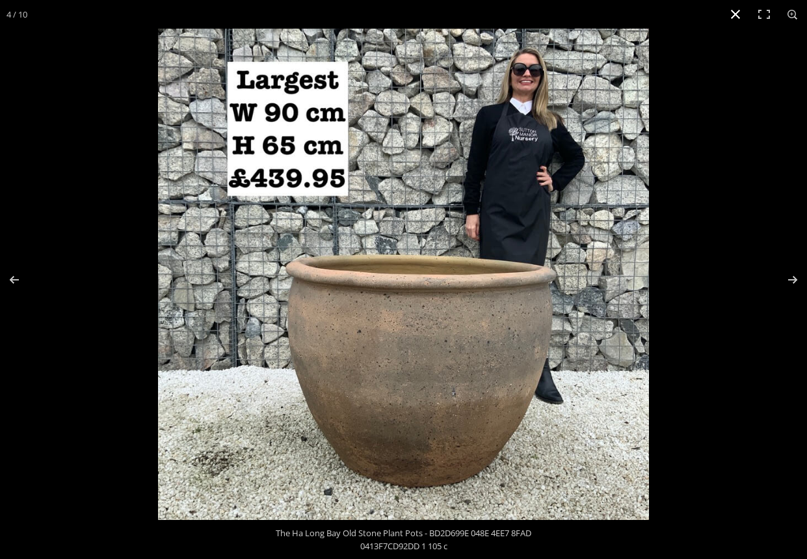
click at [732, 10] on button "Close (Esc)" at bounding box center [735, 14] width 29 height 29
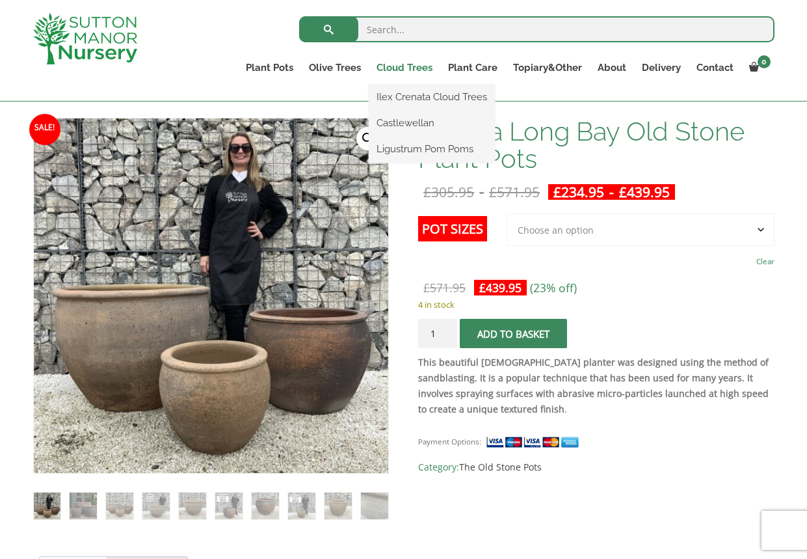
click at [406, 70] on link "Cloud Trees" at bounding box center [405, 68] width 72 height 18
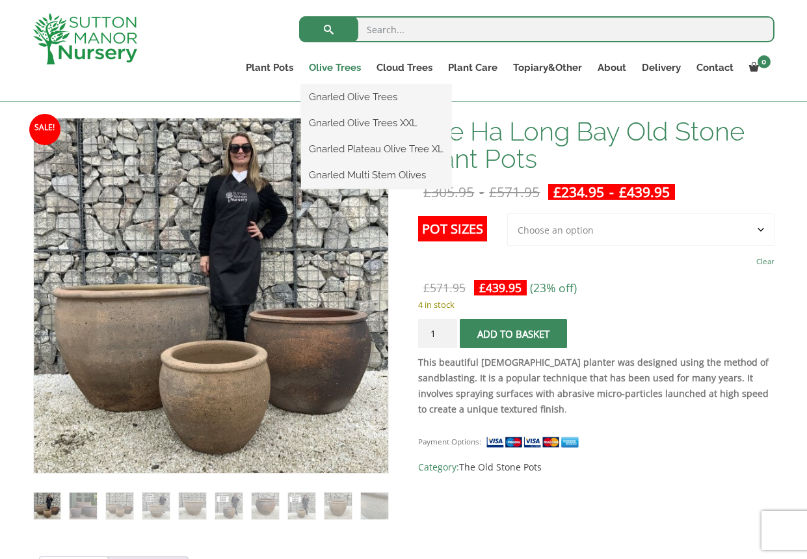
click at [343, 65] on link "Olive Trees" at bounding box center [335, 68] width 68 height 18
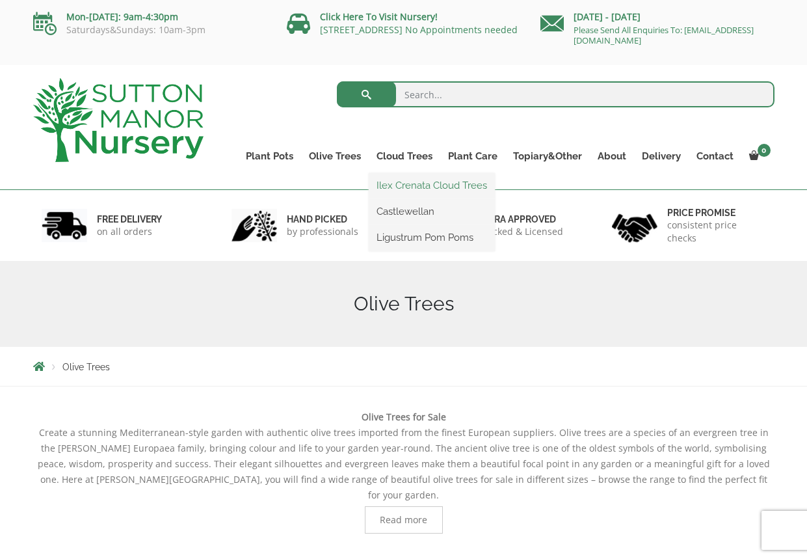
click at [404, 181] on link "Ilex Crenata Cloud Trees" at bounding box center [432, 186] width 126 height 20
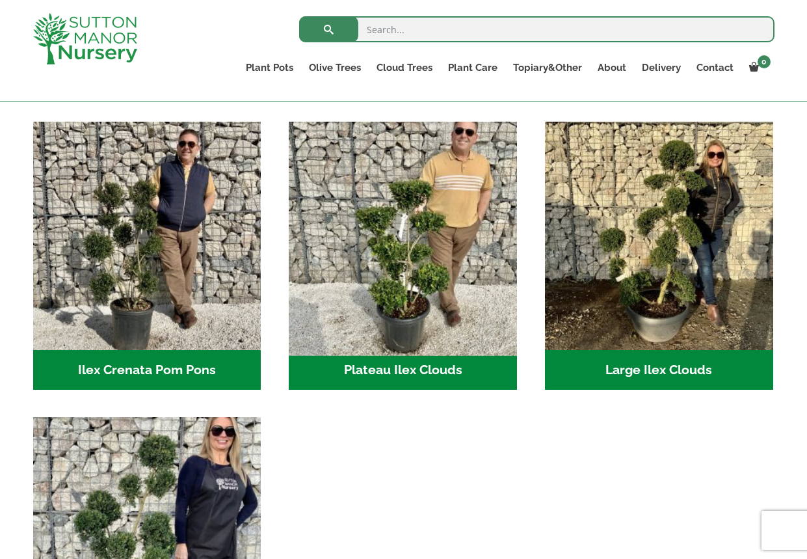
scroll to position [261, 0]
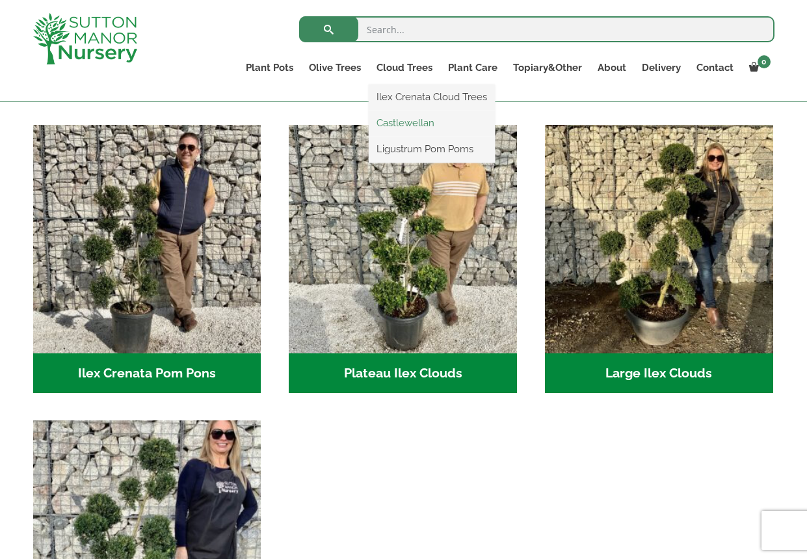
click at [399, 127] on link "Castlewellan" at bounding box center [432, 123] width 126 height 20
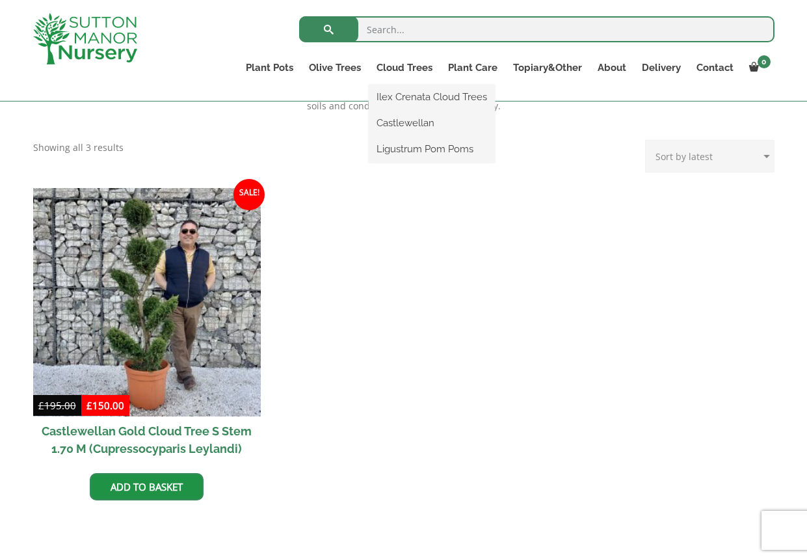
scroll to position [463, 0]
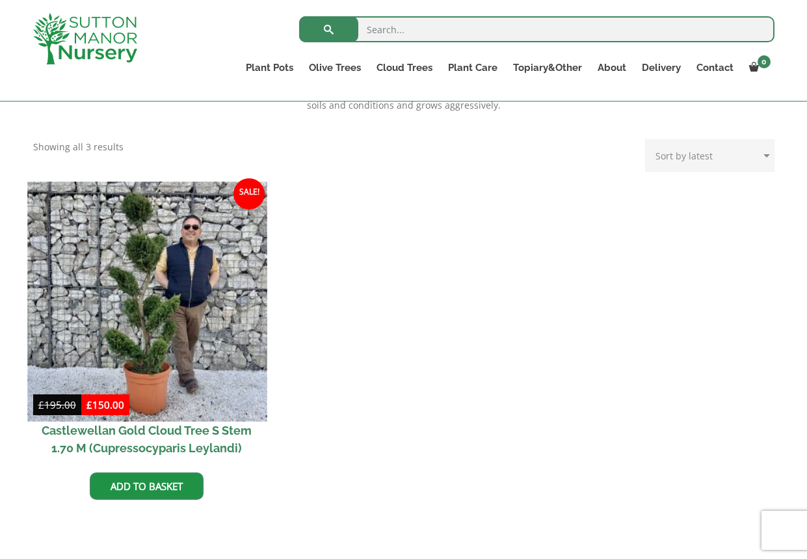
click at [141, 316] on img at bounding box center [146, 300] width 239 height 239
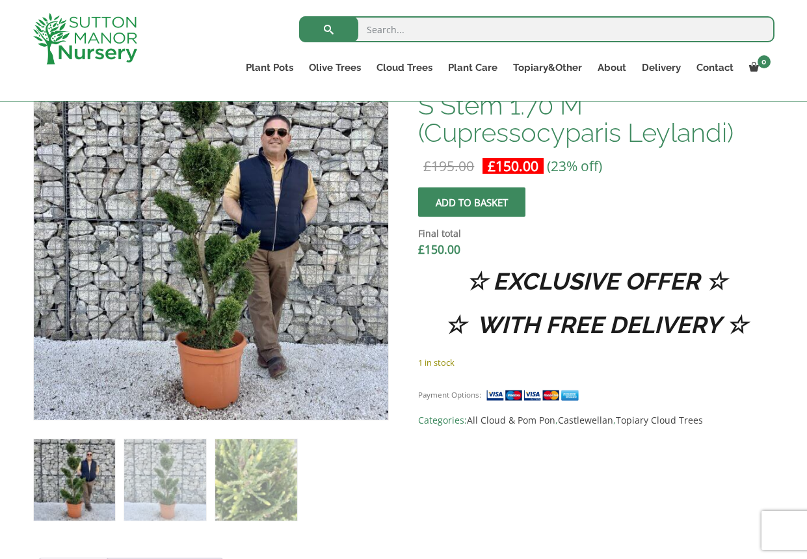
scroll to position [446, 0]
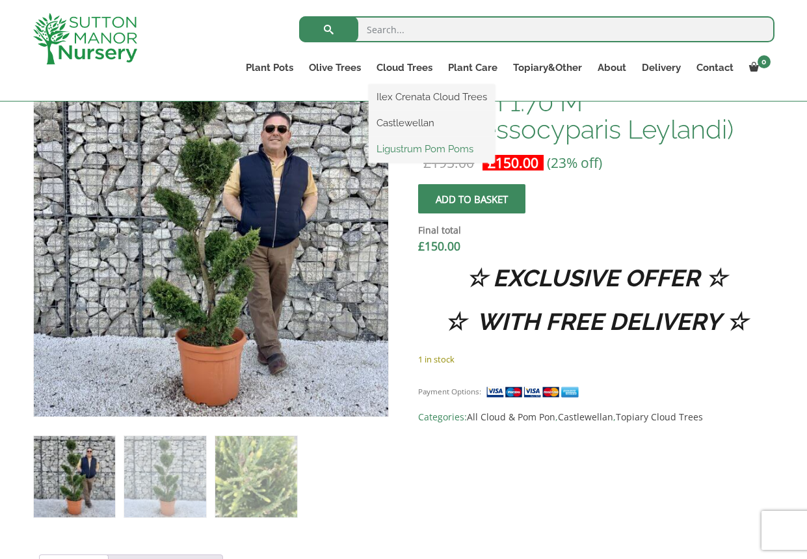
click at [412, 149] on link "Ligustrum Pom Poms" at bounding box center [432, 149] width 126 height 20
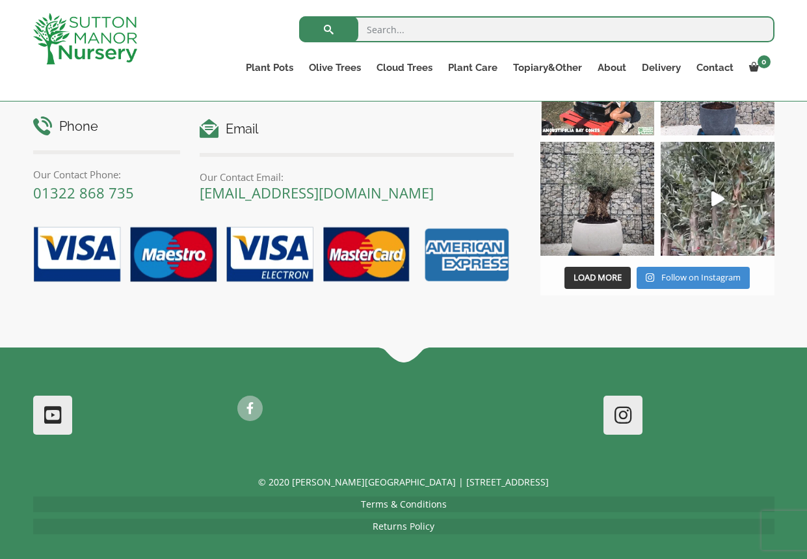
scroll to position [755, 0]
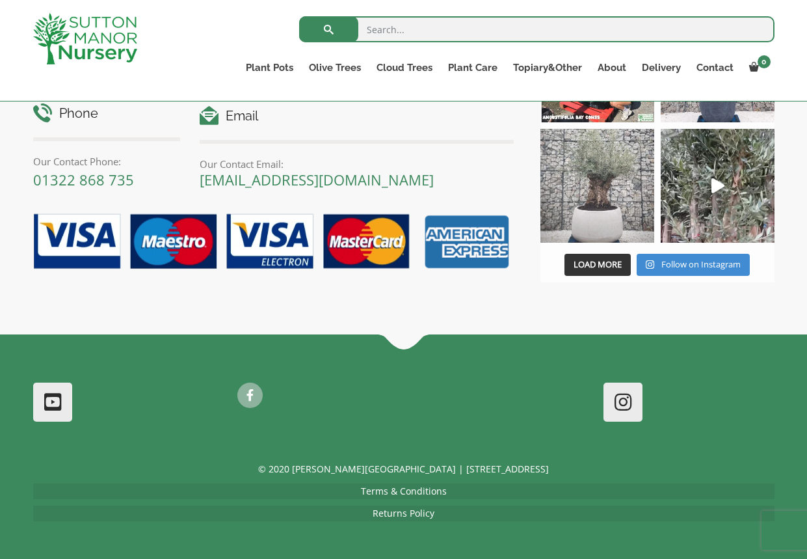
click at [602, 209] on img at bounding box center [597, 186] width 114 height 114
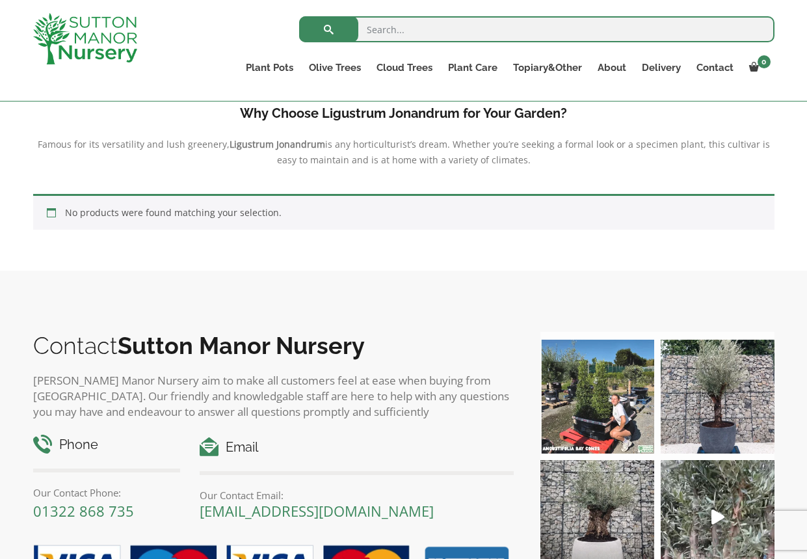
scroll to position [0, 0]
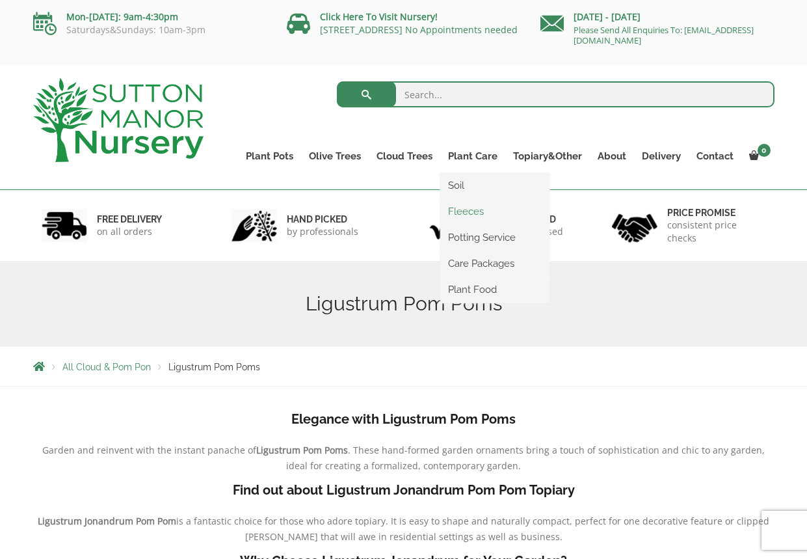
click at [476, 208] on link "Fleeces" at bounding box center [494, 212] width 109 height 20
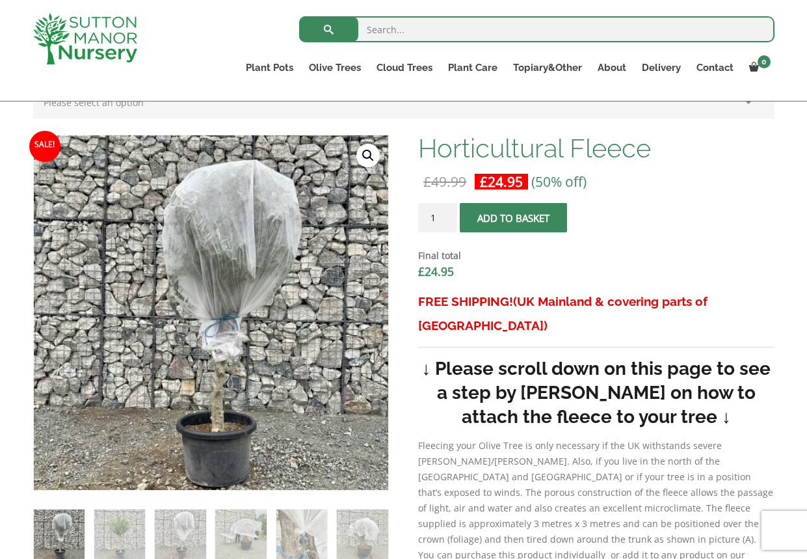
scroll to position [377, 0]
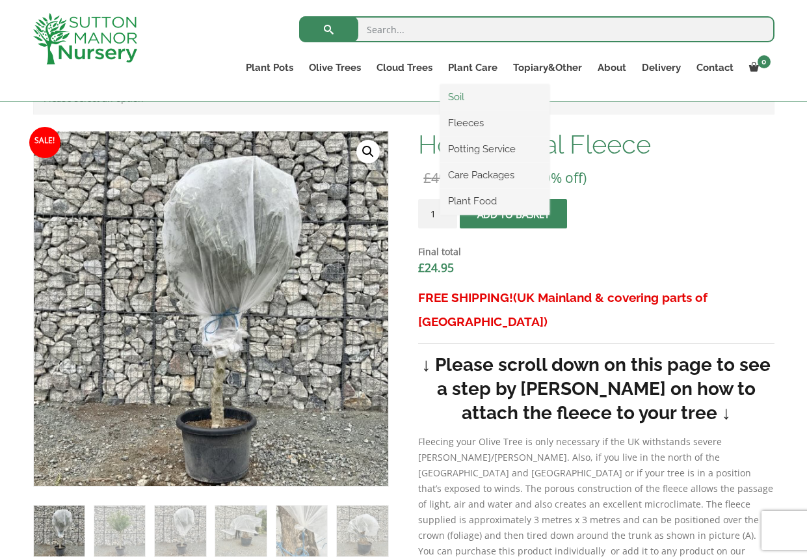
click at [465, 98] on link "Soil" at bounding box center [494, 97] width 109 height 20
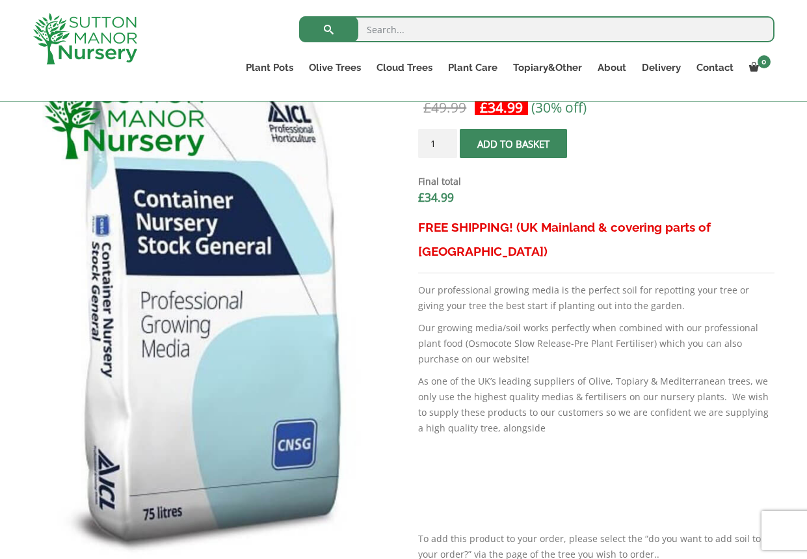
scroll to position [451, 0]
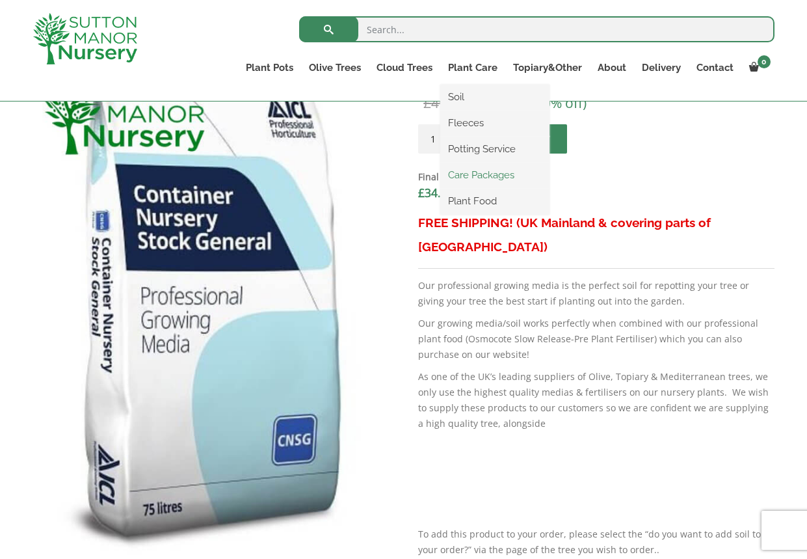
click at [489, 170] on link "Care Packages" at bounding box center [494, 175] width 109 height 20
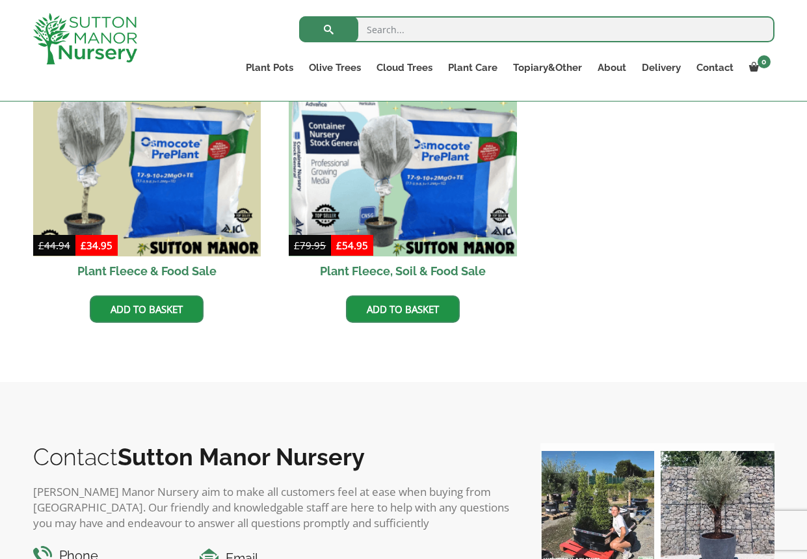
scroll to position [406, 0]
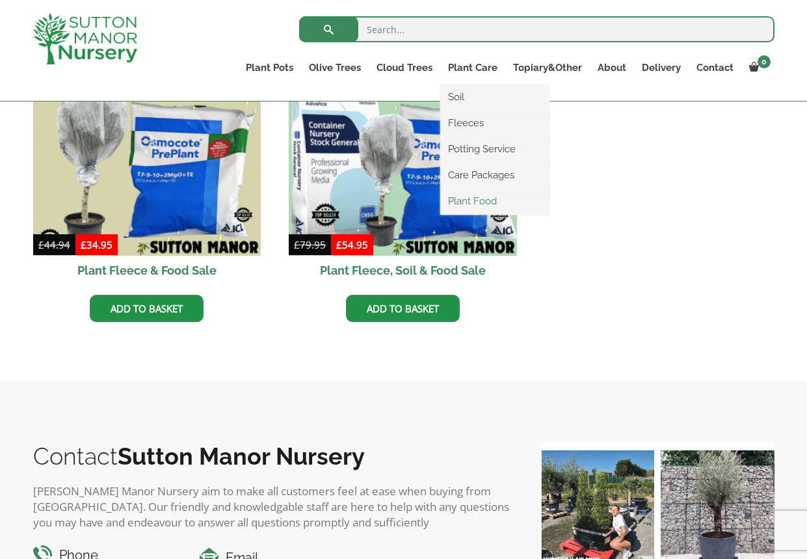
click at [488, 198] on link "Plant Food" at bounding box center [494, 201] width 109 height 20
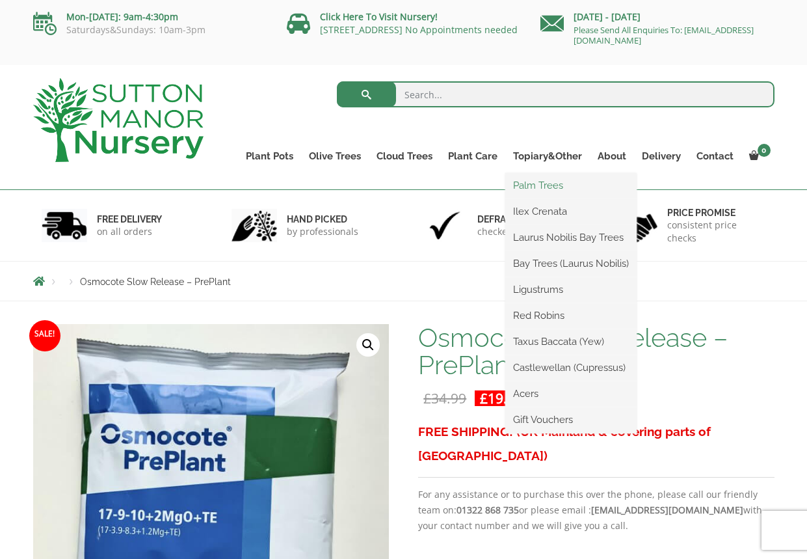
click at [542, 185] on link "Palm Trees" at bounding box center [570, 186] width 131 height 20
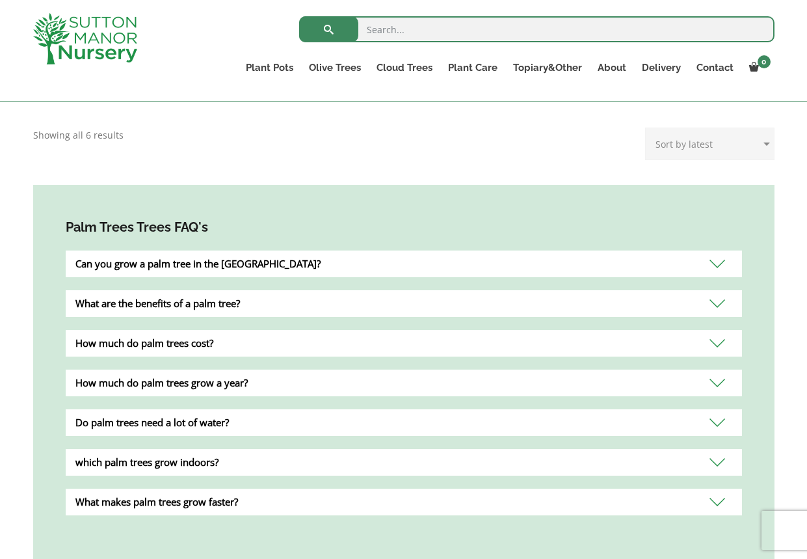
scroll to position [445, 0]
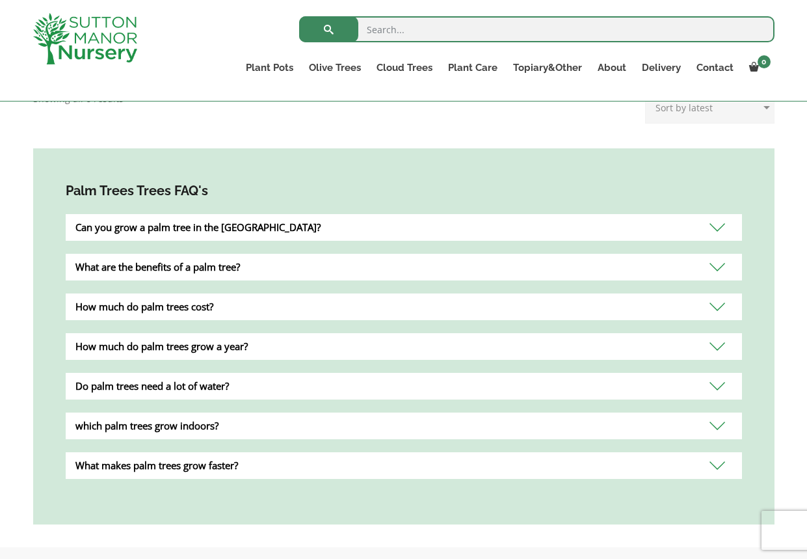
click at [719, 214] on div "Can you grow a palm tree in the [GEOGRAPHIC_DATA]?" at bounding box center [404, 227] width 676 height 27
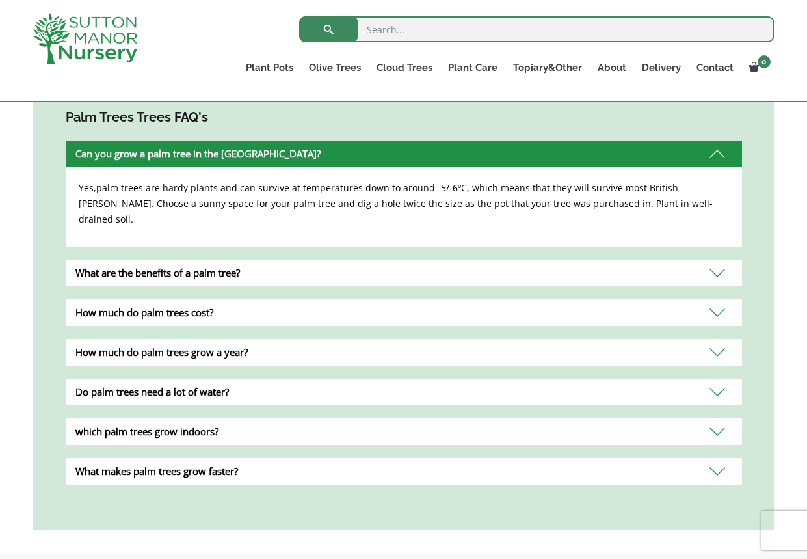
scroll to position [521, 0]
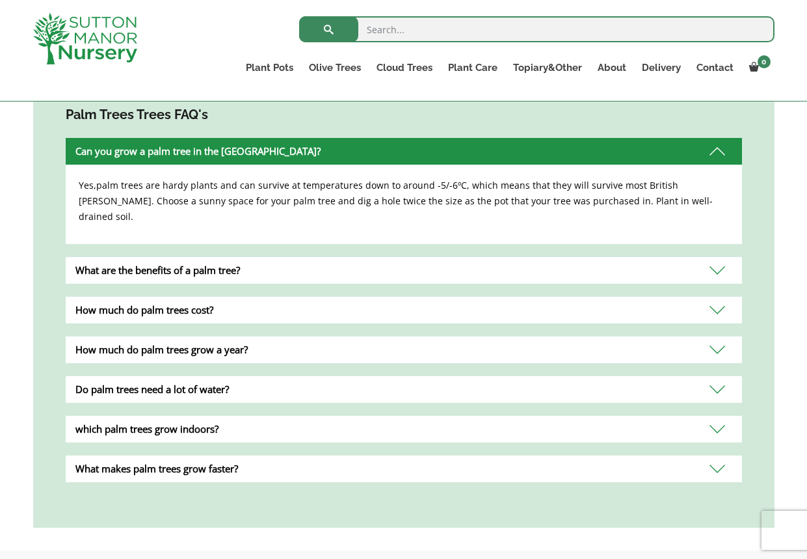
click at [712, 257] on div "What are the benefits of a palm tree?" at bounding box center [404, 270] width 676 height 27
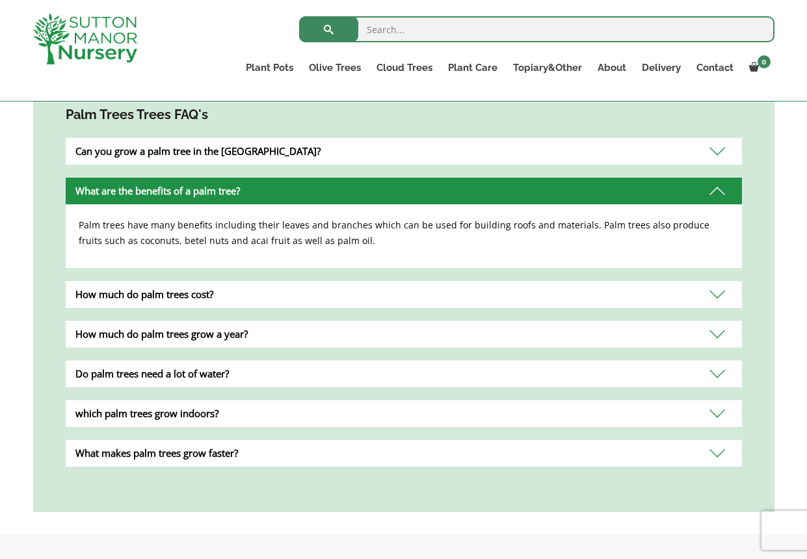
click at [718, 281] on div "How much do palm trees cost?" at bounding box center [404, 294] width 676 height 27
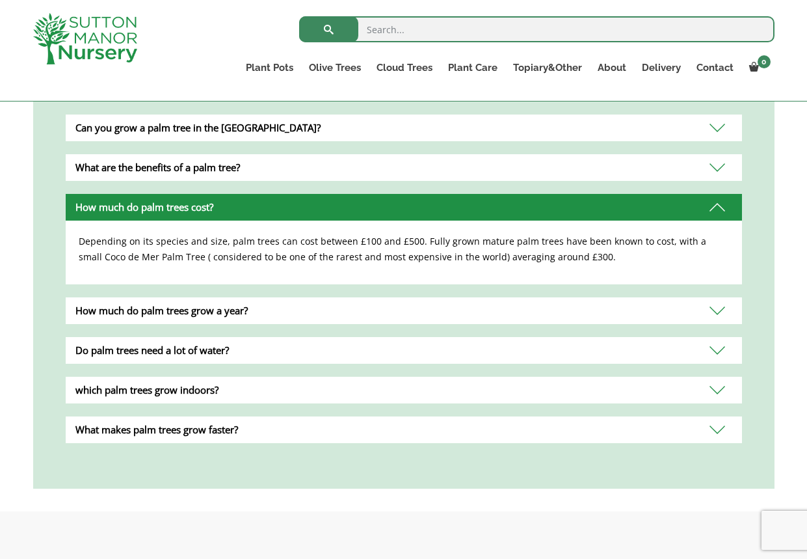
scroll to position [545, 0]
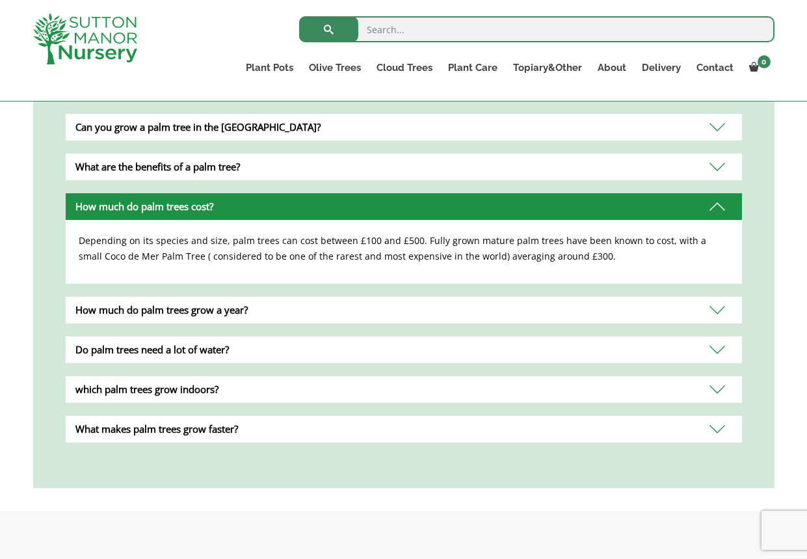
click at [718, 297] on div "How much do palm trees grow a year?" at bounding box center [404, 310] width 676 height 27
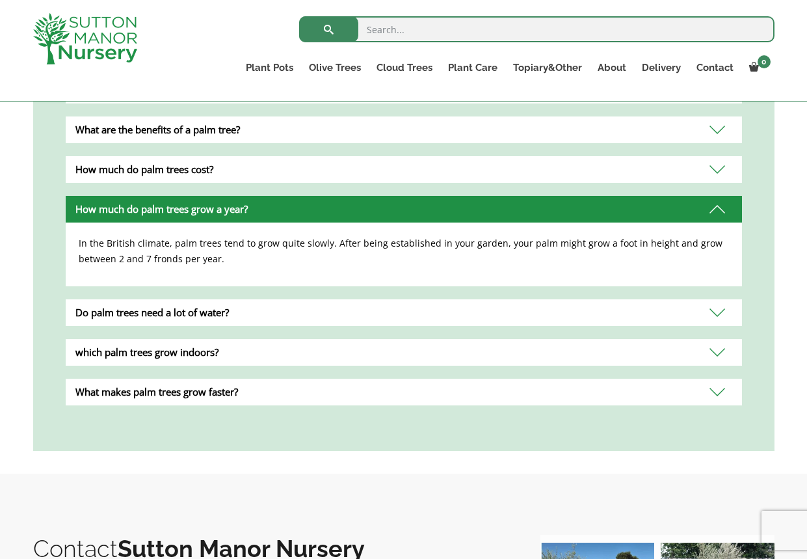
scroll to position [588, 0]
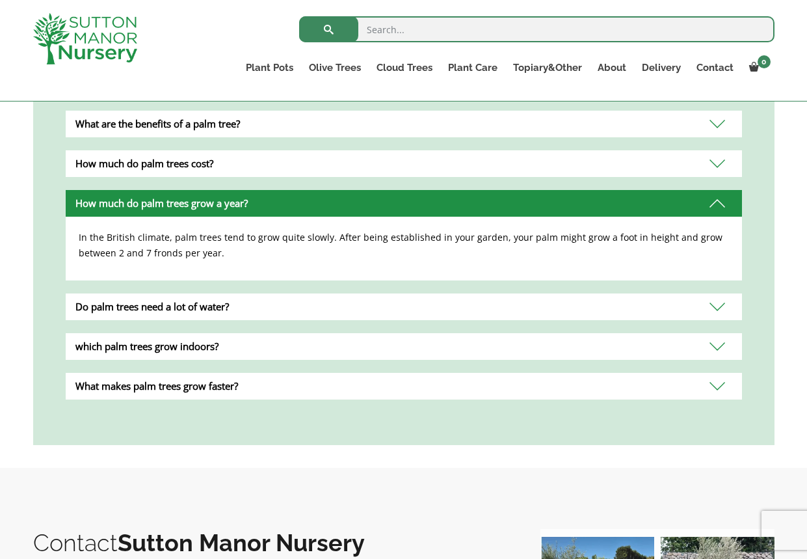
click at [721, 293] on div "Do palm trees need a lot of water?" at bounding box center [404, 306] width 676 height 27
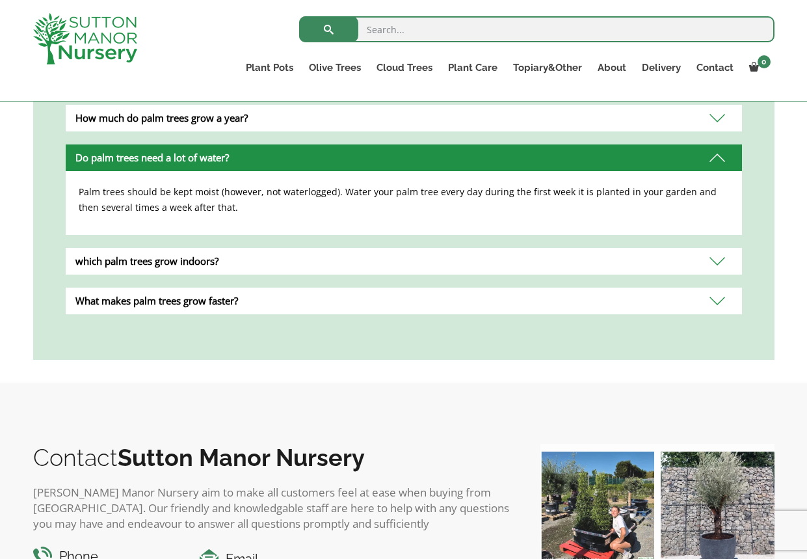
scroll to position [675, 0]
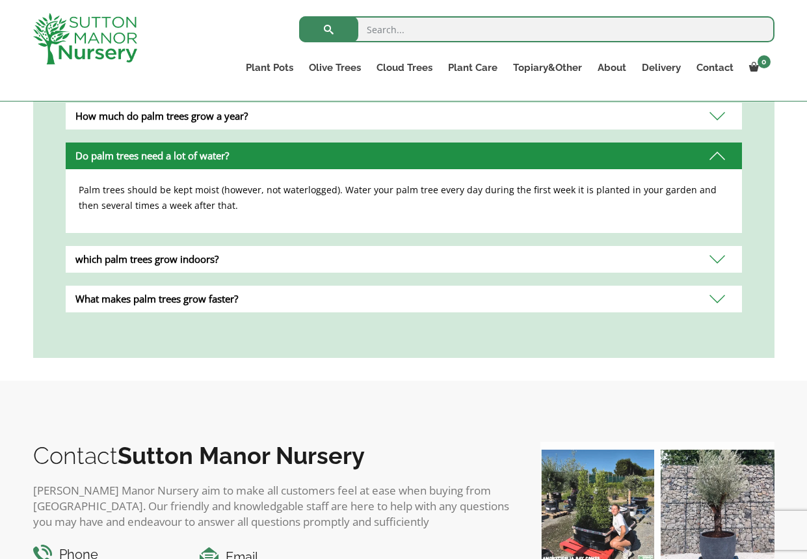
click at [713, 246] on div "which palm trees grow indoors?" at bounding box center [404, 259] width 676 height 27
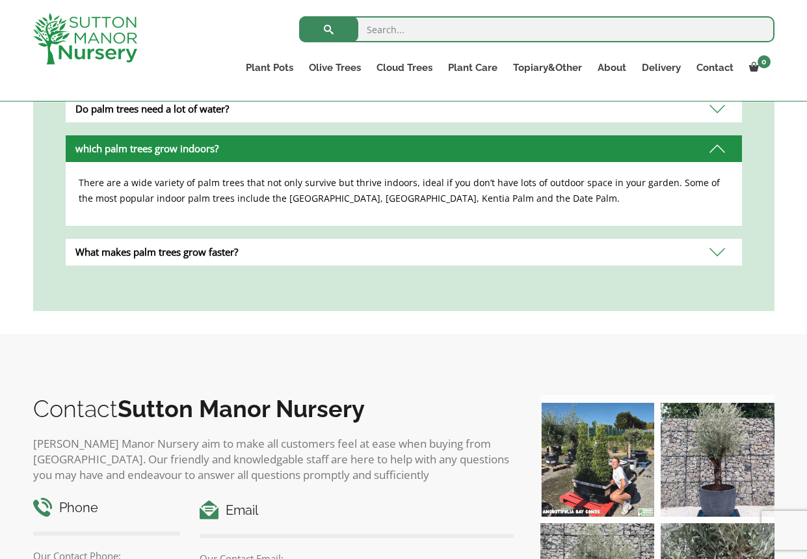
scroll to position [730, 0]
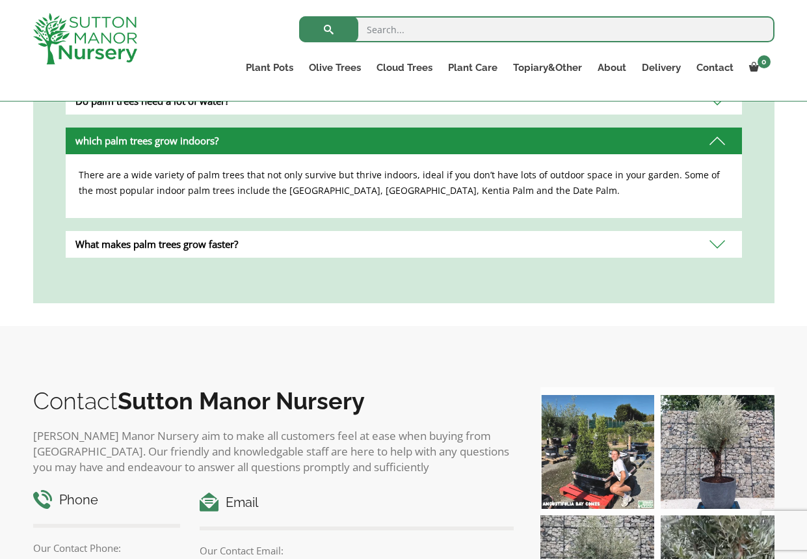
click at [719, 231] on div "What makes palm trees grow faster?" at bounding box center [404, 244] width 676 height 27
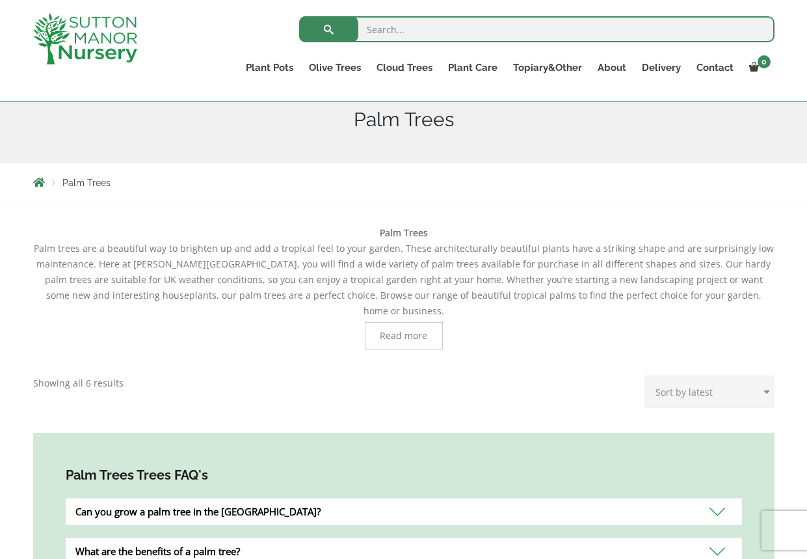
scroll to position [0, 0]
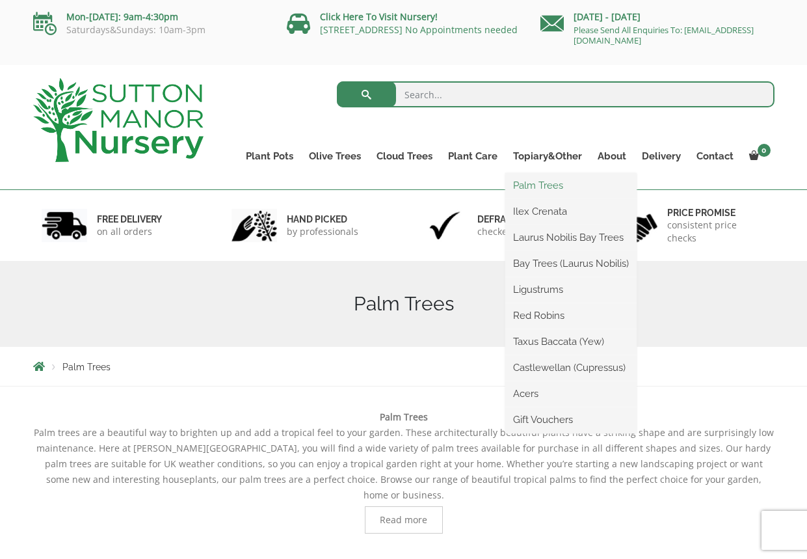
click at [548, 185] on link "Palm Trees" at bounding box center [570, 186] width 131 height 20
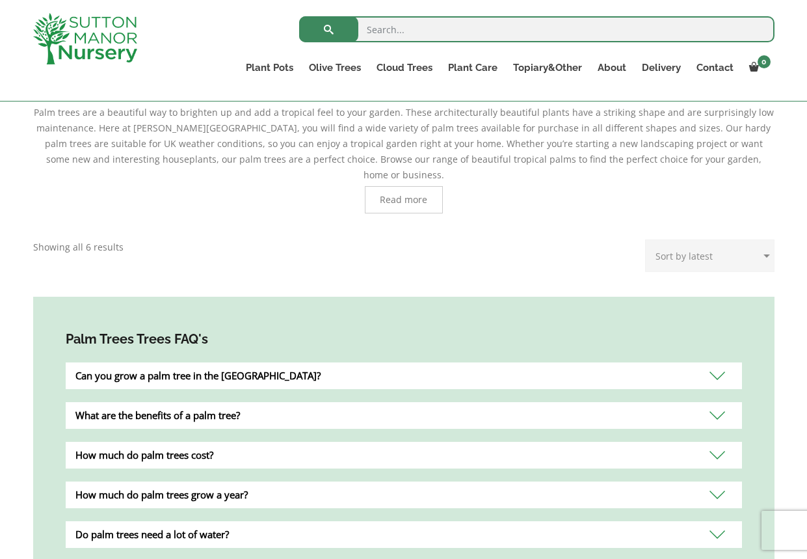
scroll to position [297, 0]
click at [403, 194] on span "Read more" at bounding box center [403, 198] width 47 height 9
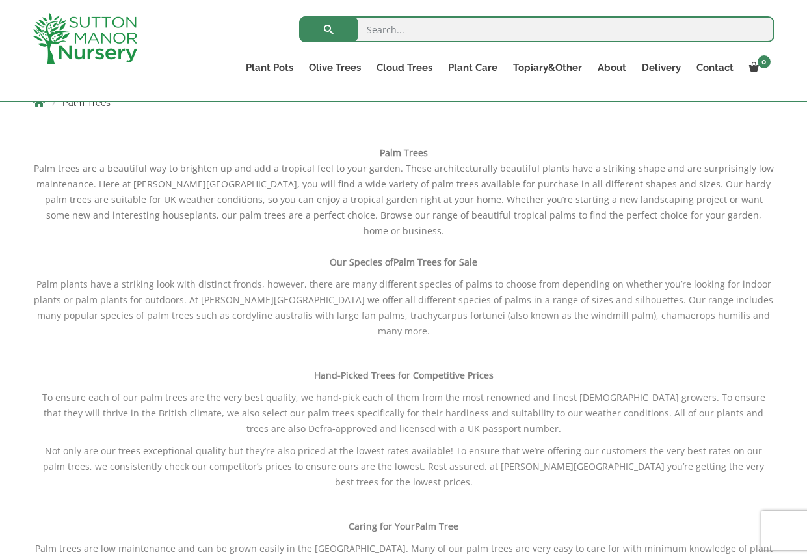
scroll to position [222, 0]
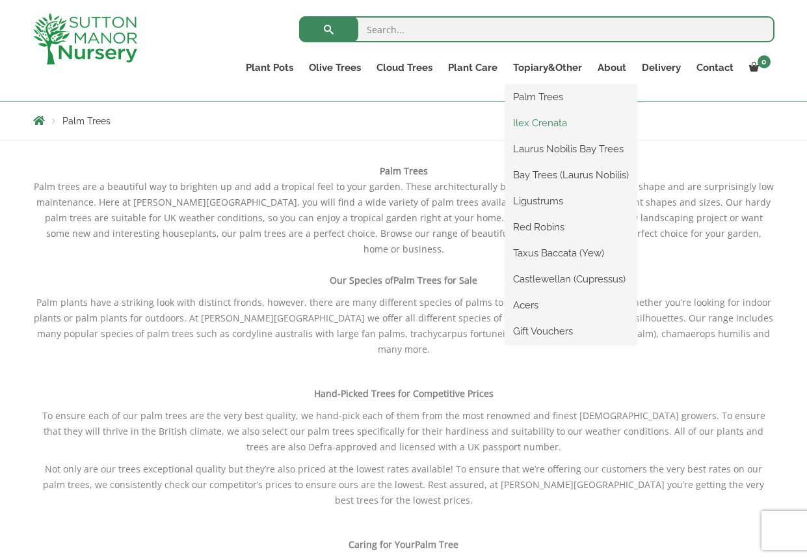
click at [548, 126] on link "Ilex Crenata" at bounding box center [570, 123] width 131 height 20
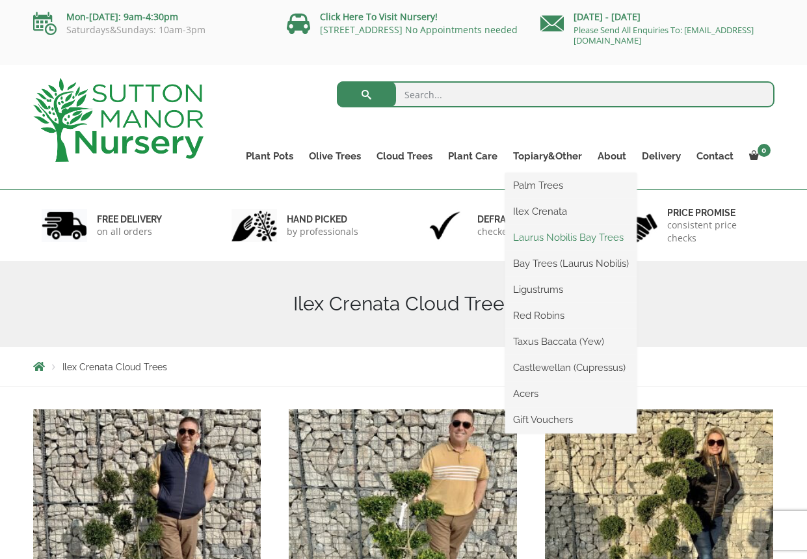
click at [562, 238] on link "Laurus Nobilis Bay Trees" at bounding box center [570, 238] width 131 height 20
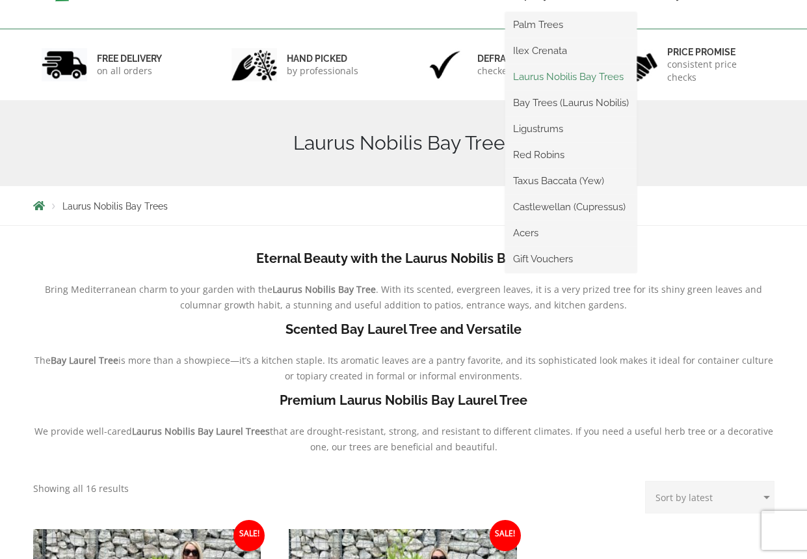
scroll to position [6, 0]
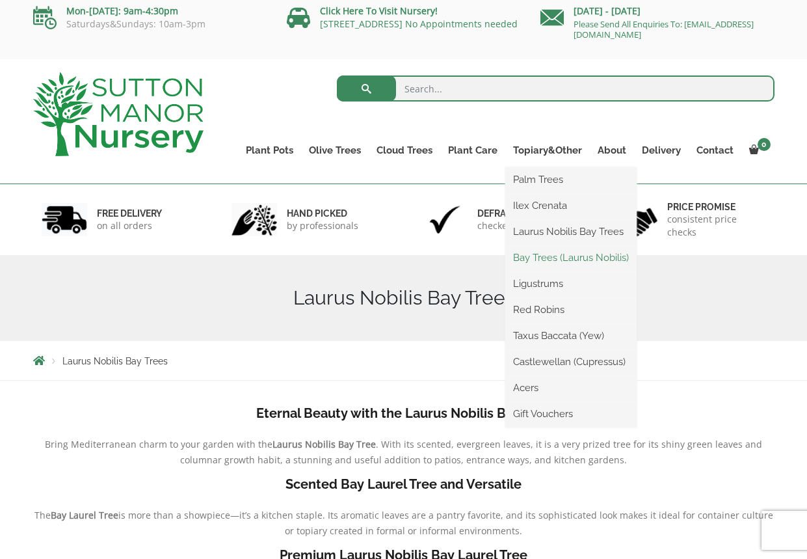
click at [562, 258] on link "Bay Trees (Laurus Nobilis)" at bounding box center [570, 258] width 131 height 20
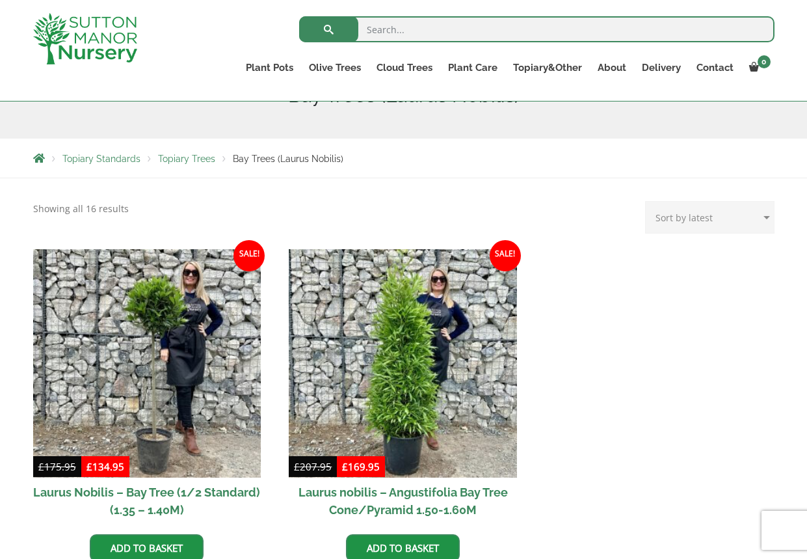
scroll to position [194, 0]
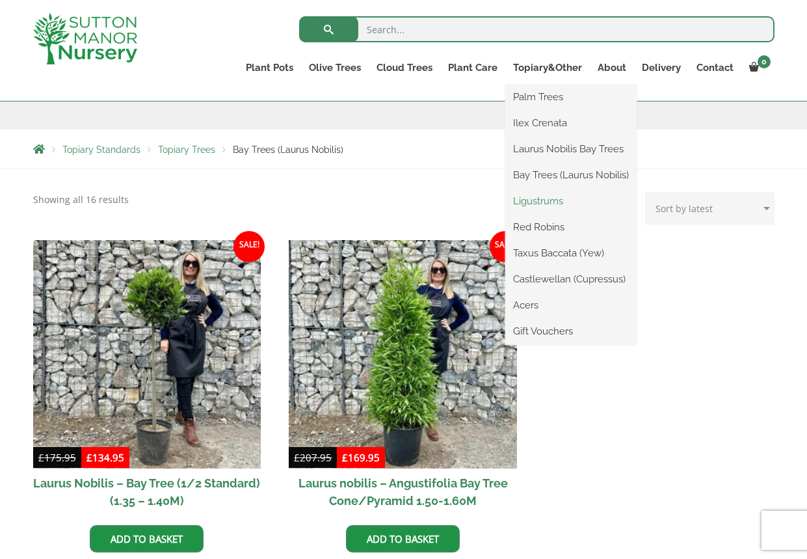
click at [546, 194] on link "Ligustrums" at bounding box center [570, 201] width 131 height 20
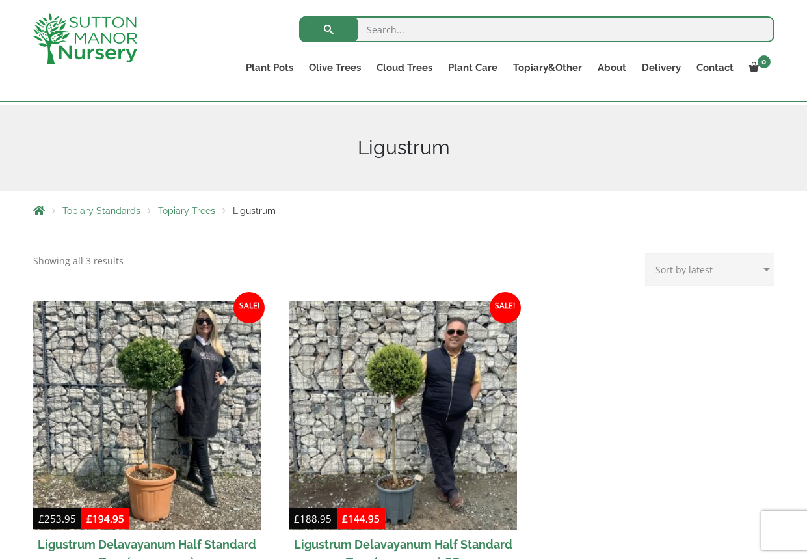
scroll to position [133, 0]
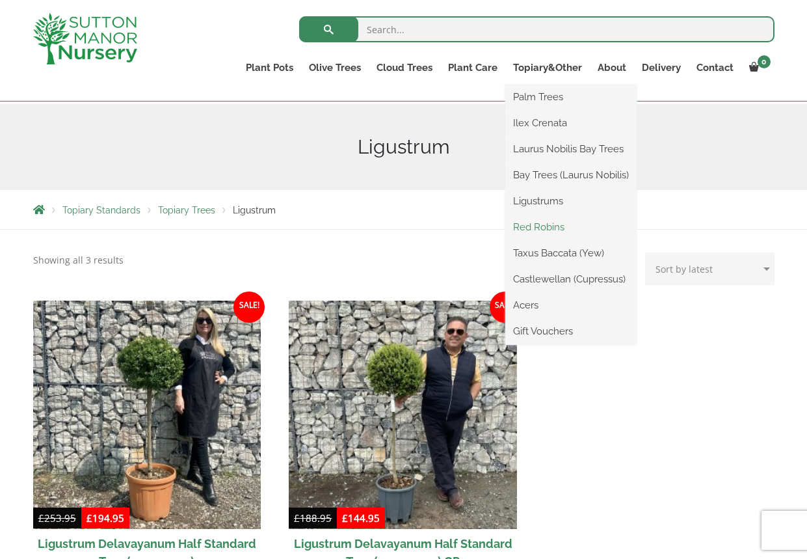
click at [553, 234] on link "Red Robins" at bounding box center [570, 227] width 131 height 20
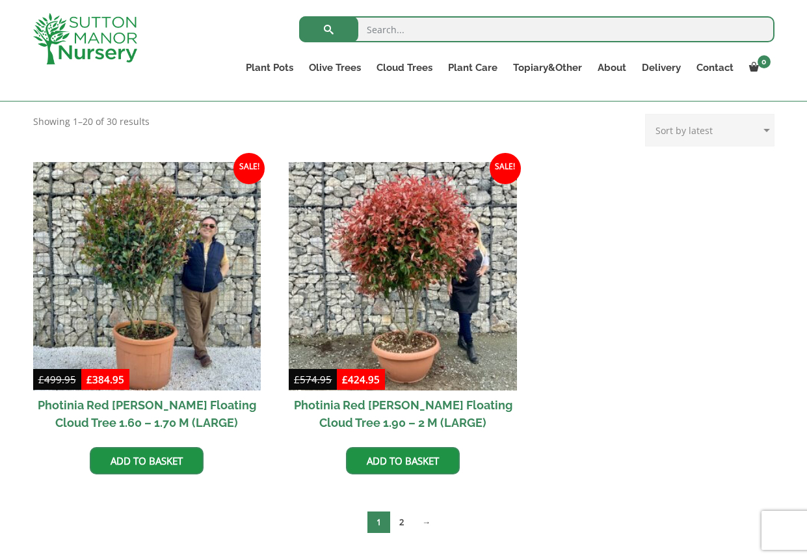
scroll to position [513, 0]
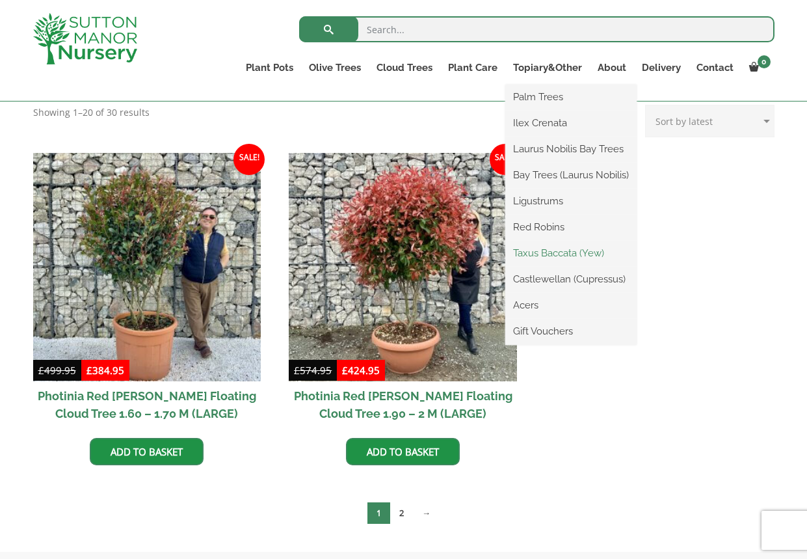
click at [575, 254] on link "Taxus Baccata (Yew)" at bounding box center [570, 253] width 131 height 20
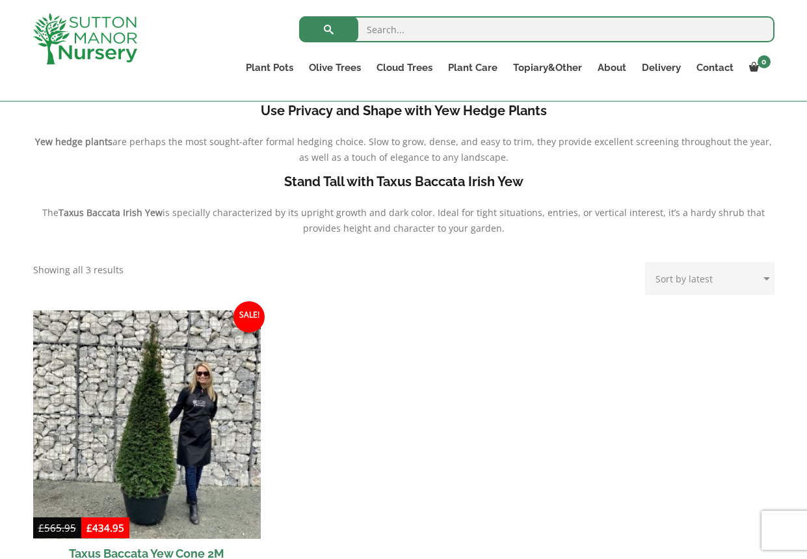
scroll to position [358, 0]
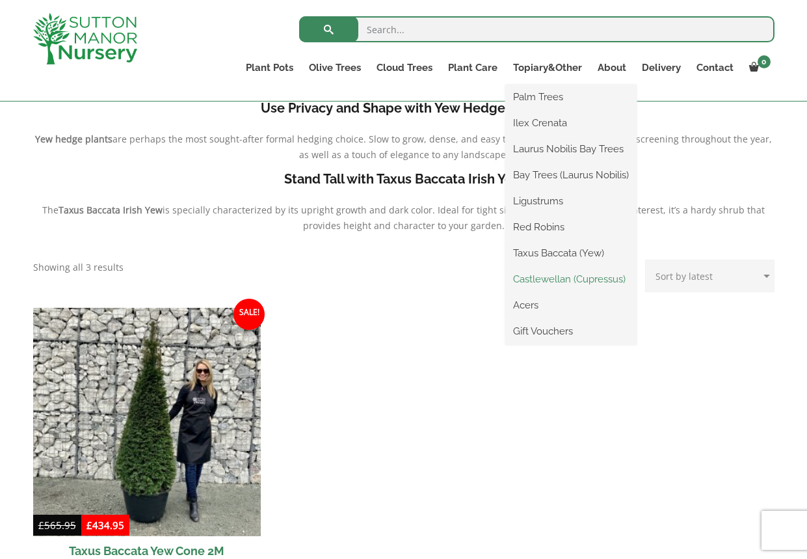
click at [573, 273] on link "Castlewellan (Cupressus)" at bounding box center [570, 279] width 131 height 20
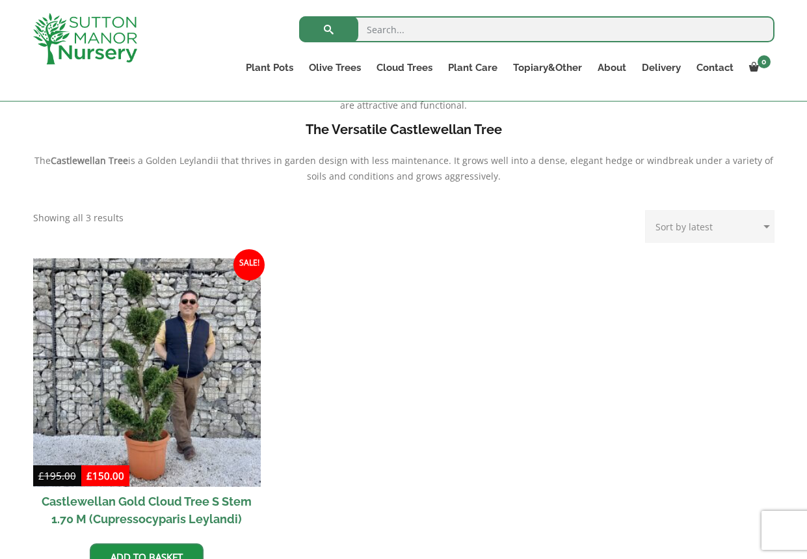
scroll to position [399, 0]
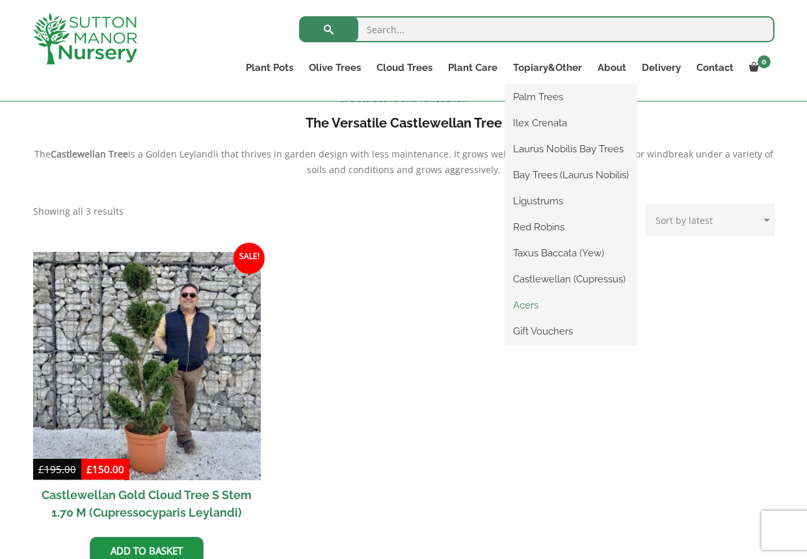
click at [535, 302] on link "Acers" at bounding box center [570, 305] width 131 height 20
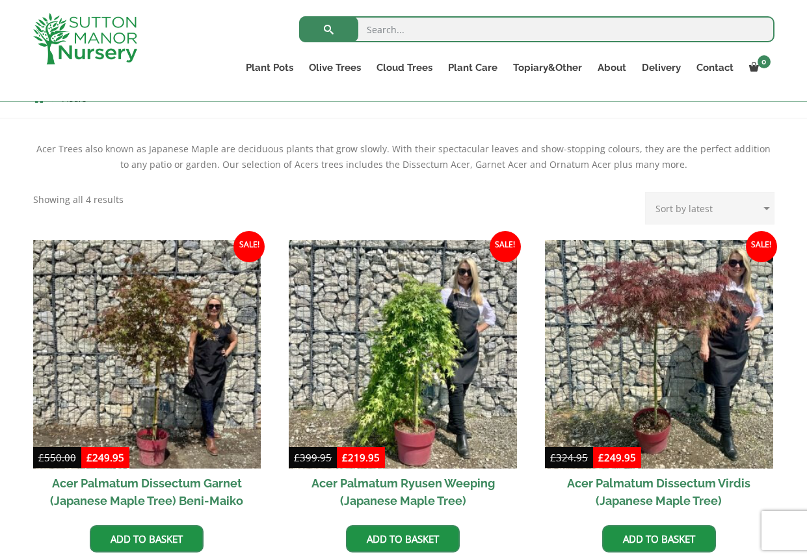
scroll to position [243, 0]
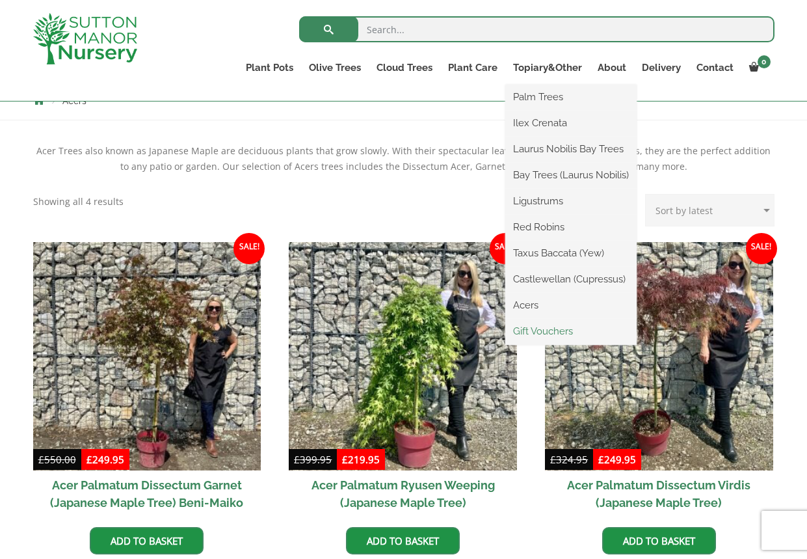
click at [557, 330] on link "Gift Vouchers" at bounding box center [570, 331] width 131 height 20
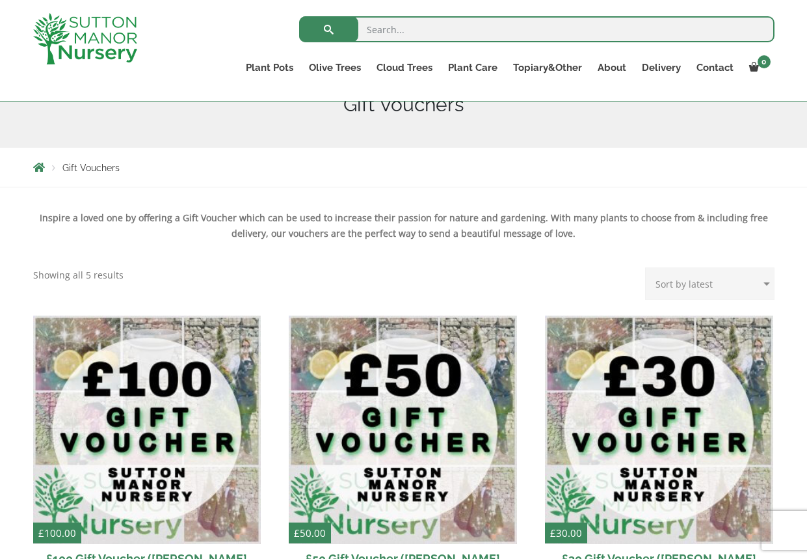
scroll to position [82, 0]
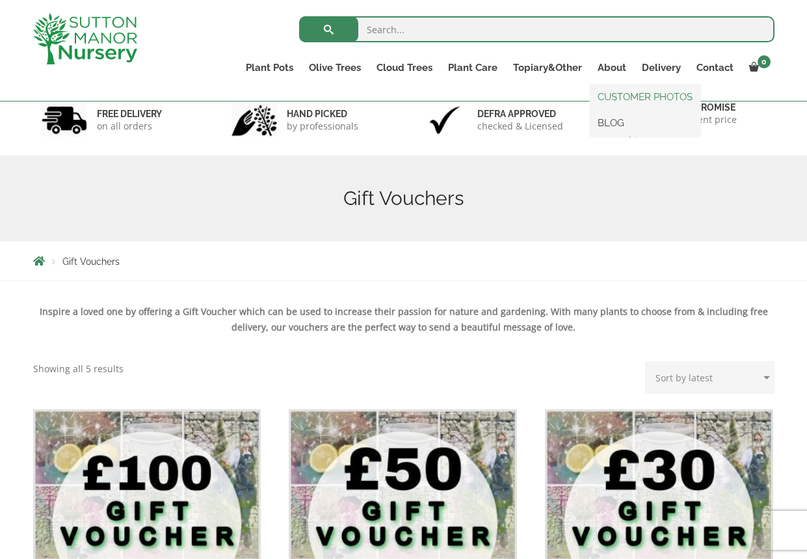
click at [614, 98] on link "CUSTOMER PHOTOS" at bounding box center [645, 97] width 111 height 20
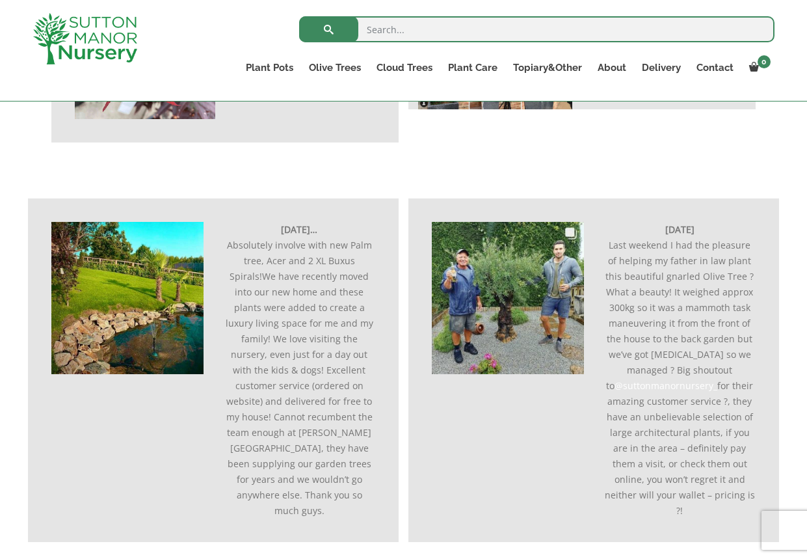
scroll to position [453, 0]
